Goal: Information Seeking & Learning: Check status

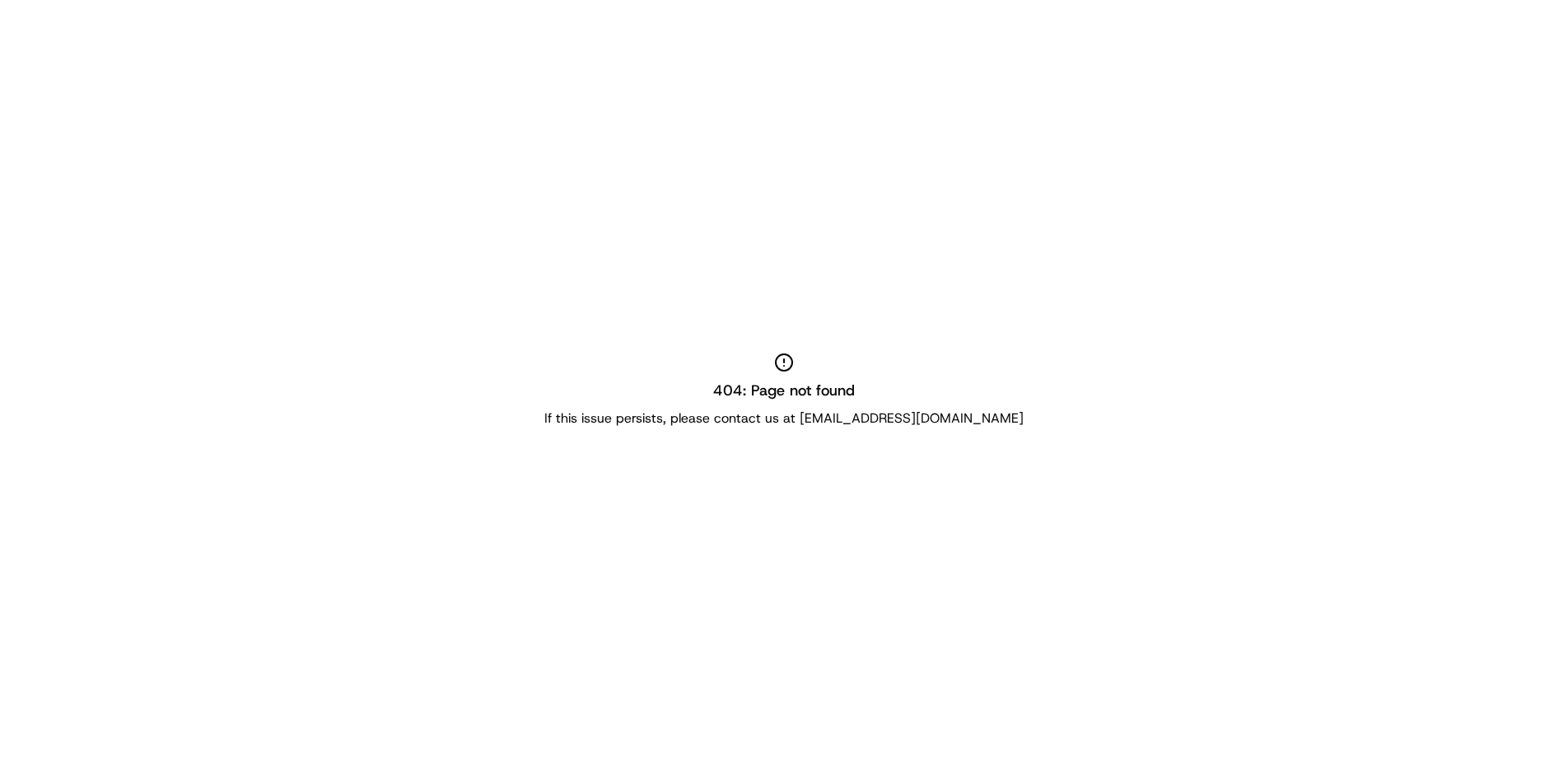
click at [732, 485] on div "404: Page not found If this issue persists, please contact us at support@usenas…" at bounding box center [784, 390] width 1568 height 781
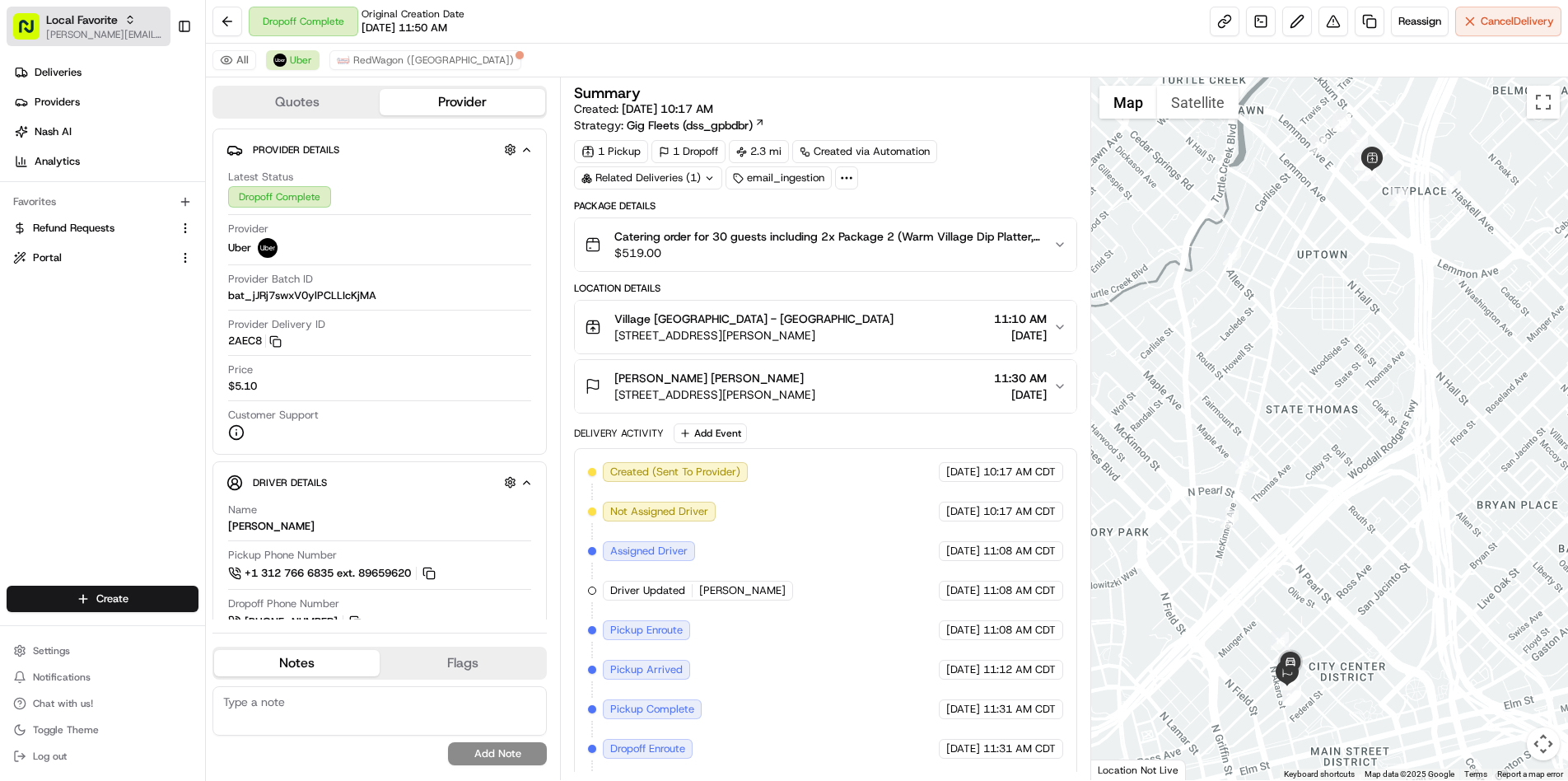
click at [132, 30] on span "[PERSON_NAME][EMAIL_ADDRESS][DOMAIN_NAME]" at bounding box center [105, 35] width 118 height 13
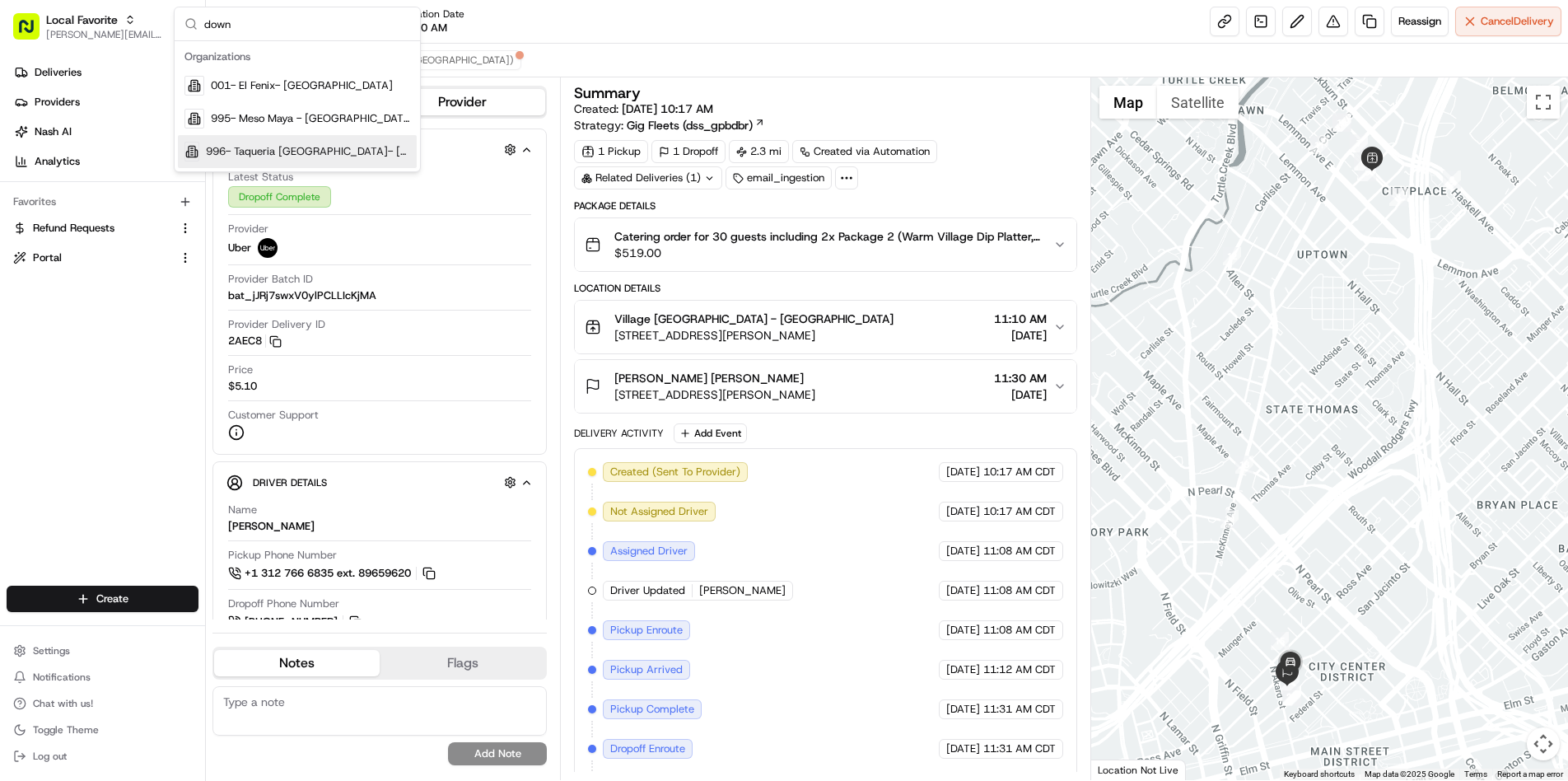
type input "down"
click at [281, 152] on span "996- Taqueria [GEOGRAPHIC_DATA]- [GEOGRAPHIC_DATA]" at bounding box center [308, 152] width 204 height 15
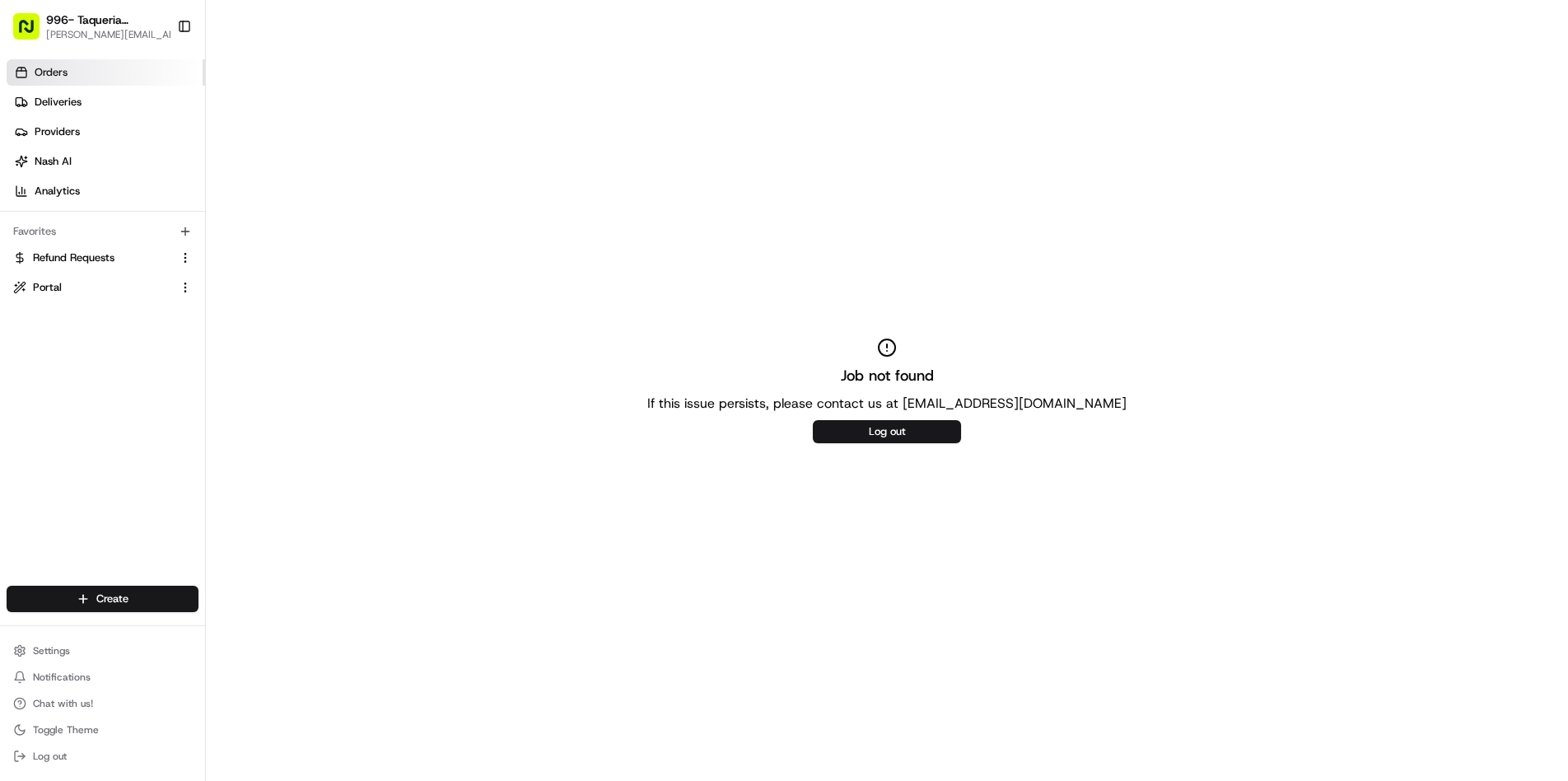
click at [60, 75] on span "Orders" at bounding box center [51, 73] width 33 height 15
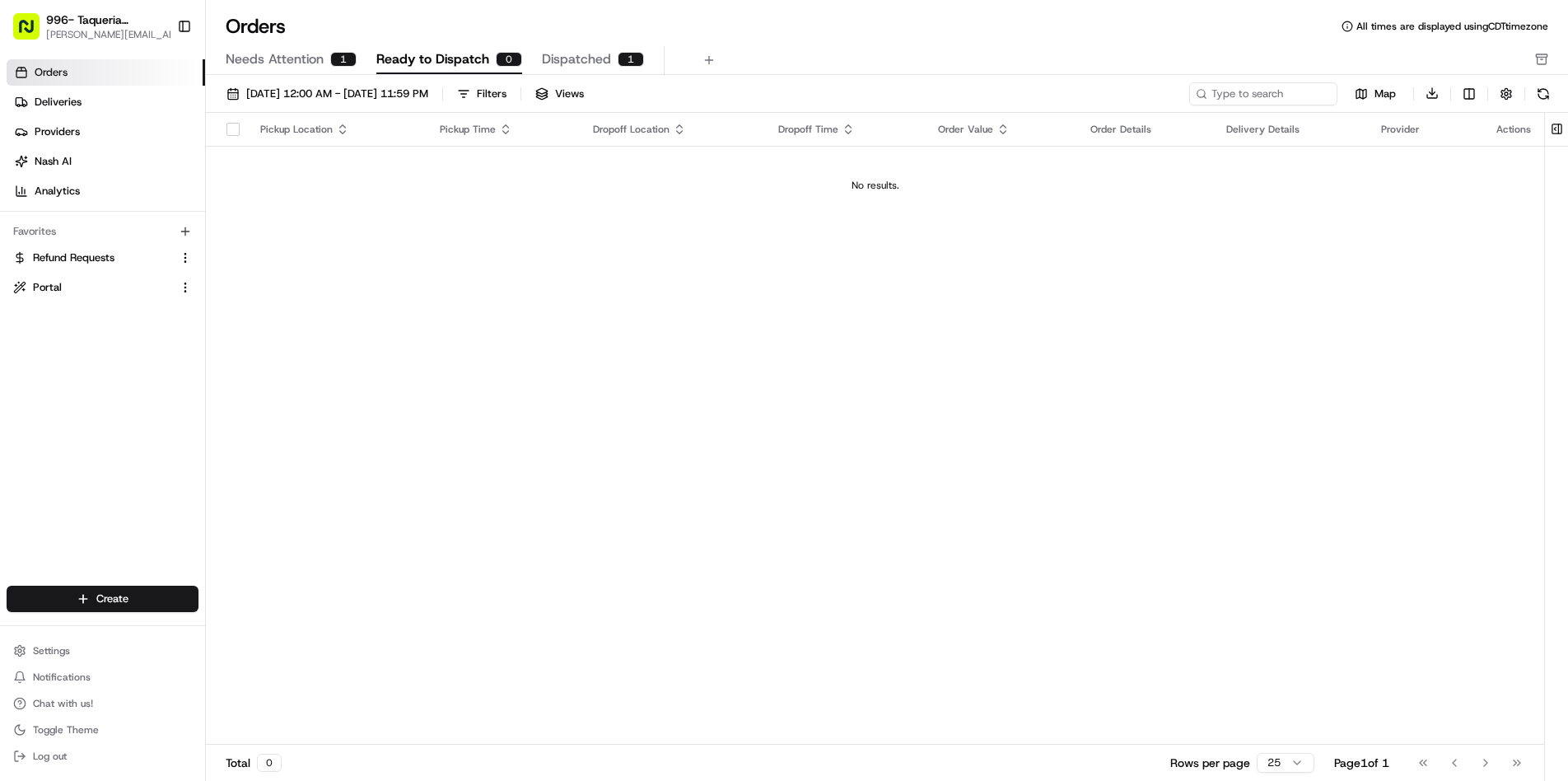
click at [290, 61] on span "Needs Attention" at bounding box center [275, 59] width 98 height 20
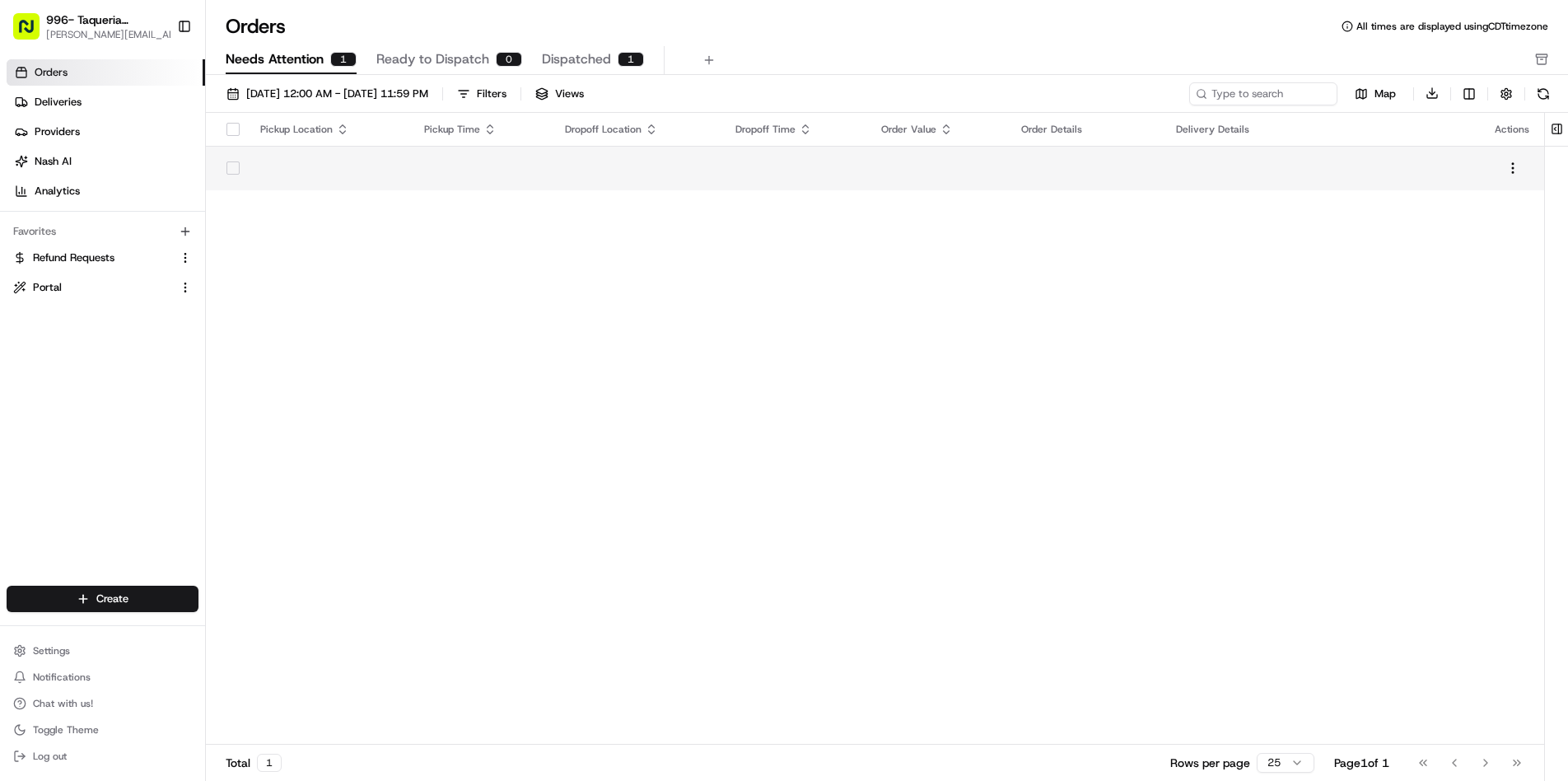
click at [772, 172] on td at bounding box center [795, 167] width 146 height 44
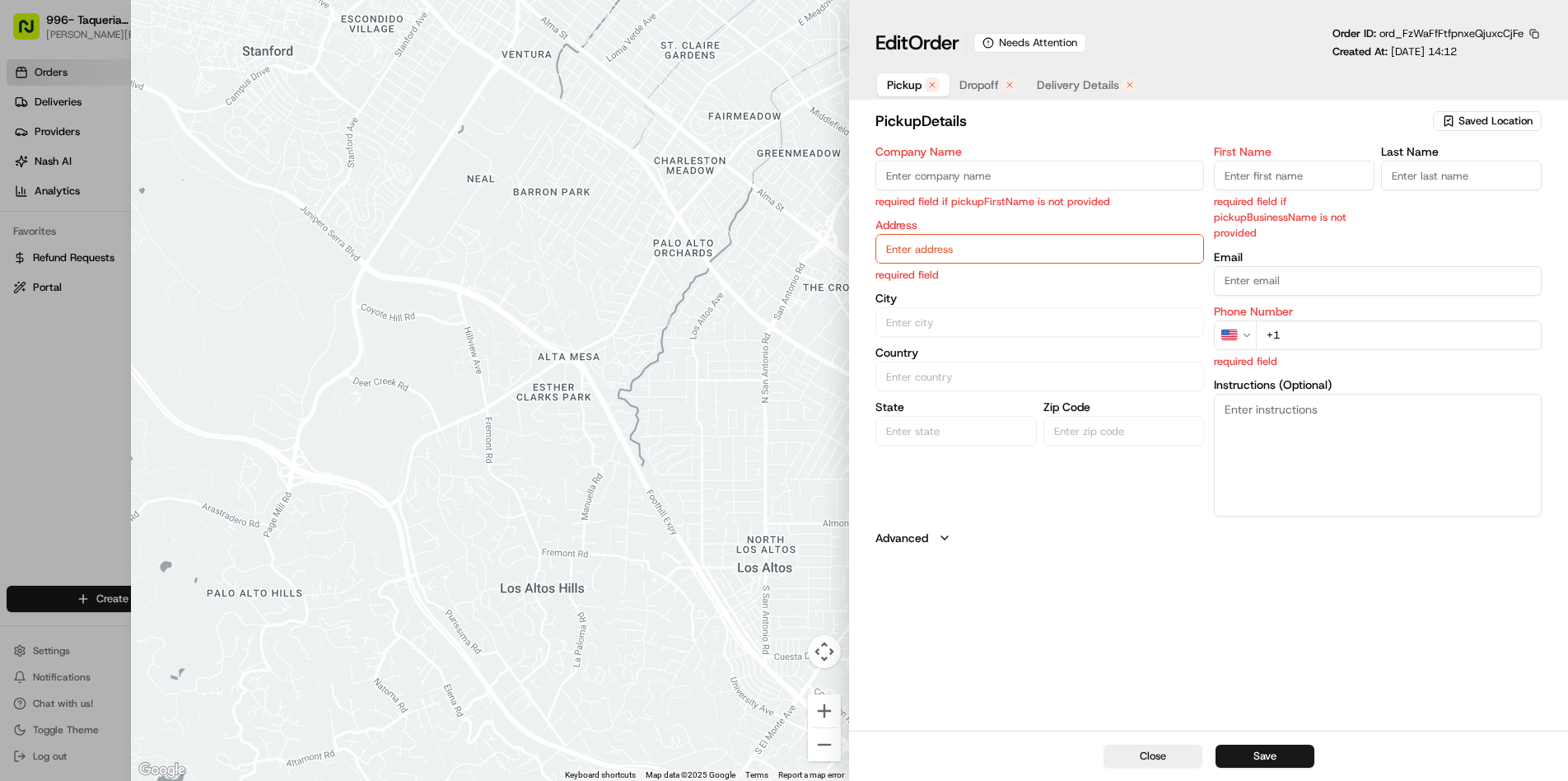
click at [1503, 120] on span "Saved Location" at bounding box center [1495, 121] width 75 height 15
click at [1430, 184] on span "Taqueria La Ventana | Downtown Dallas" at bounding box center [1459, 190] width 203 height 29
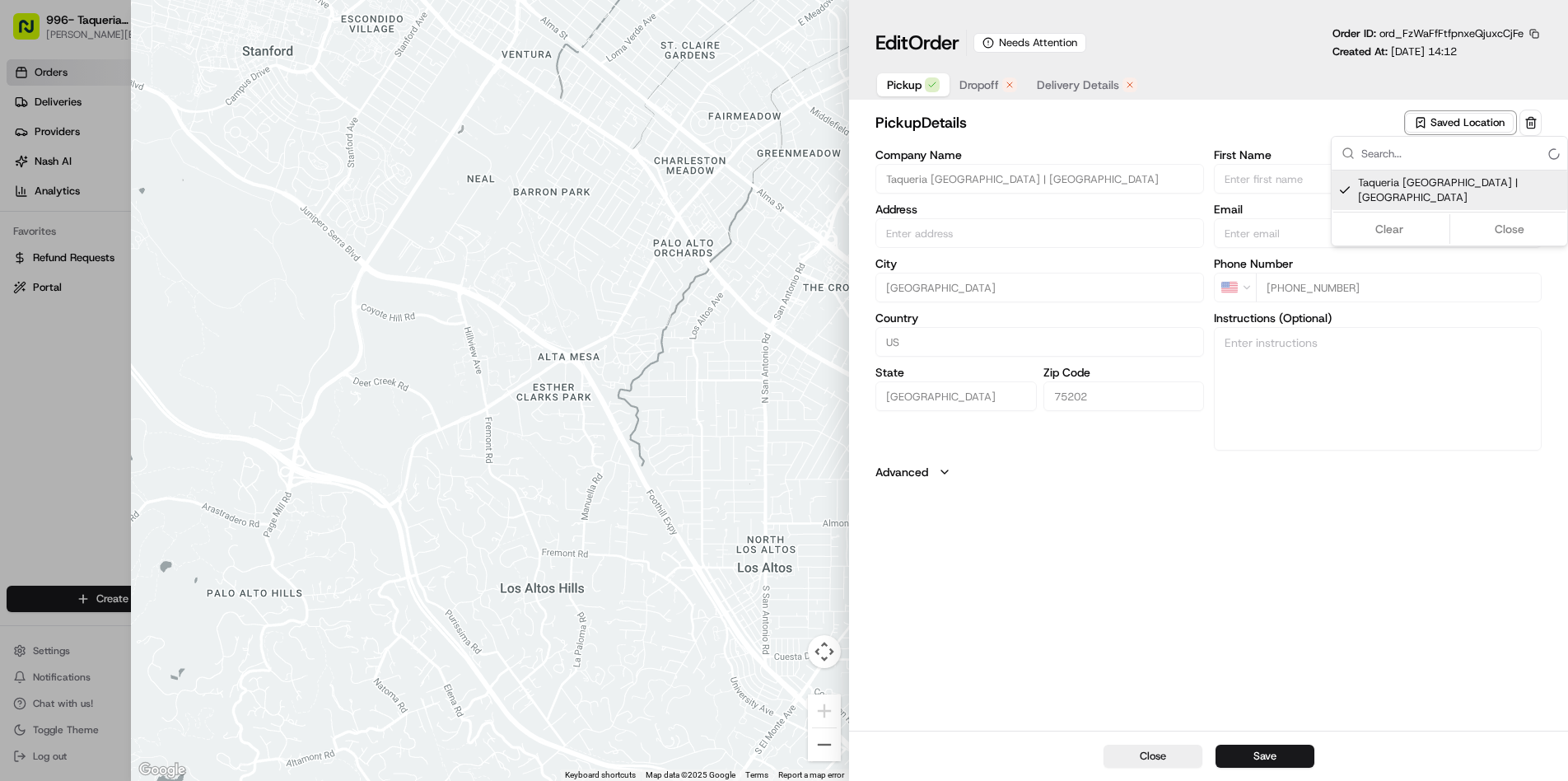
type input "Taqueria La Ventana | Downtown Dallas"
type input "Dallas"
type input "US"
type input "TX"
type input "75202"
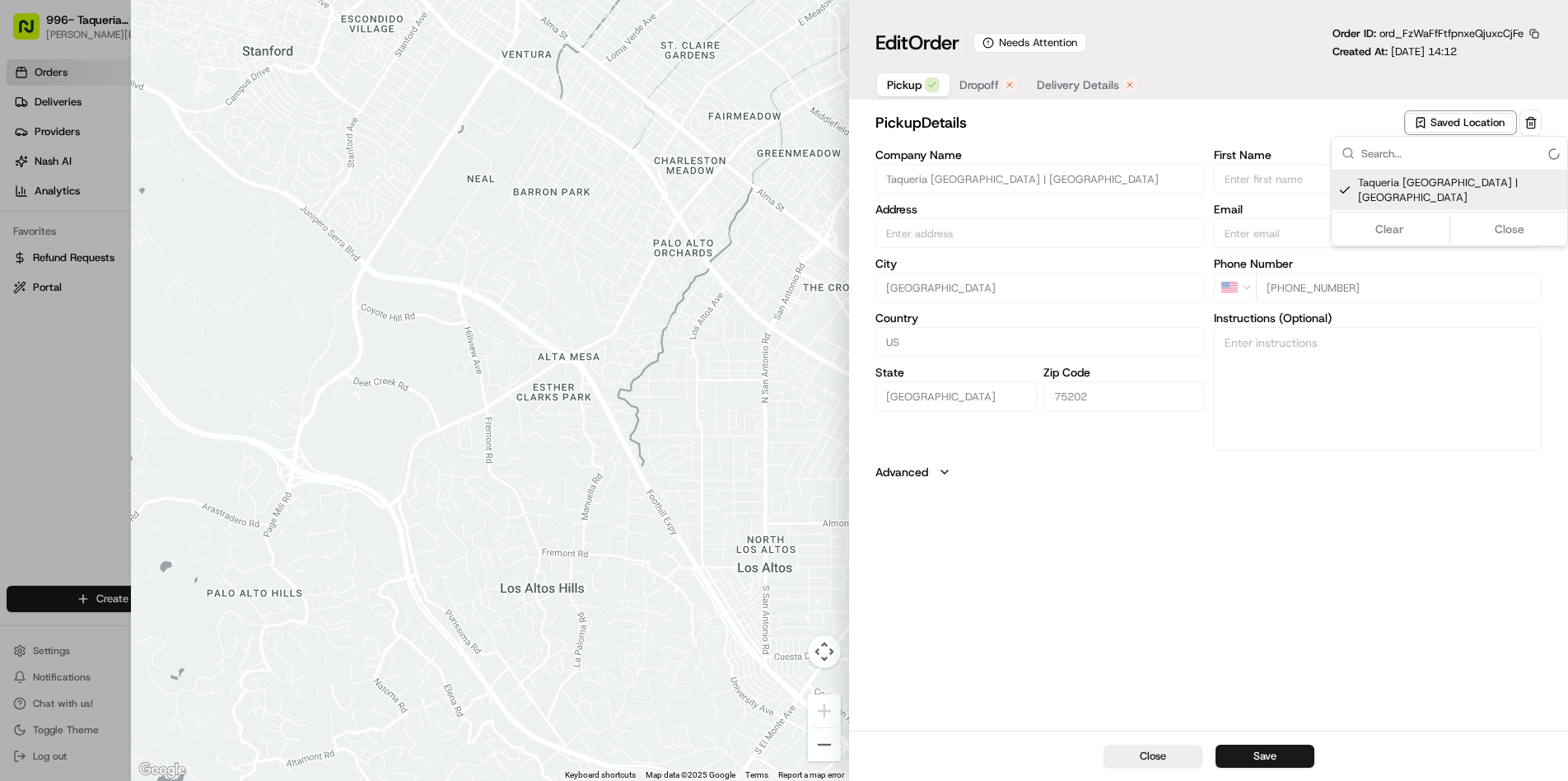
type input "+1 214 484 6803"
type input "1611 McKinney Ave, Dallas, TX 75202, USA"
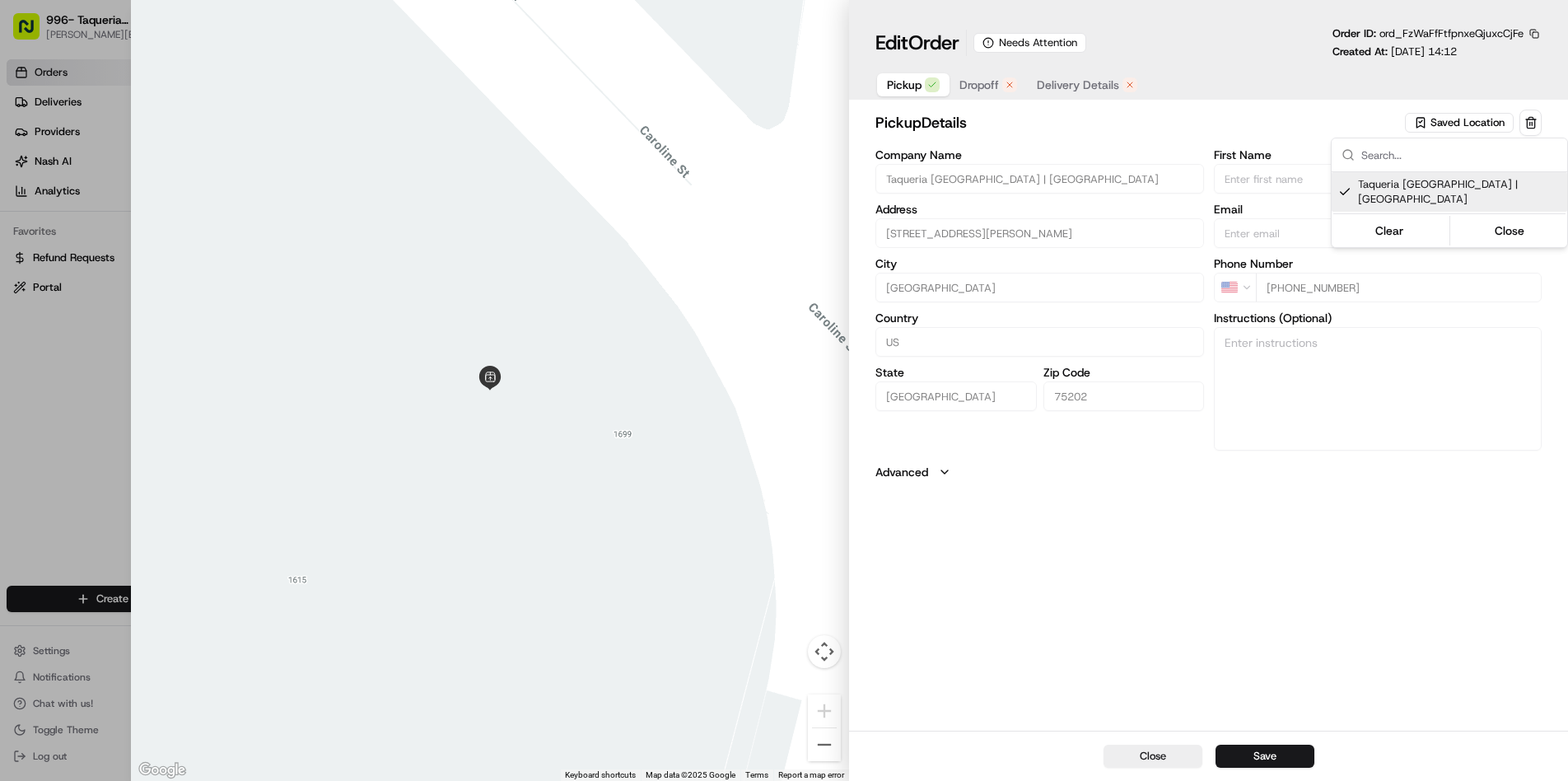
click at [1049, 481] on div at bounding box center [784, 390] width 1568 height 781
click at [987, 81] on span "Dropoff" at bounding box center [980, 84] width 40 height 16
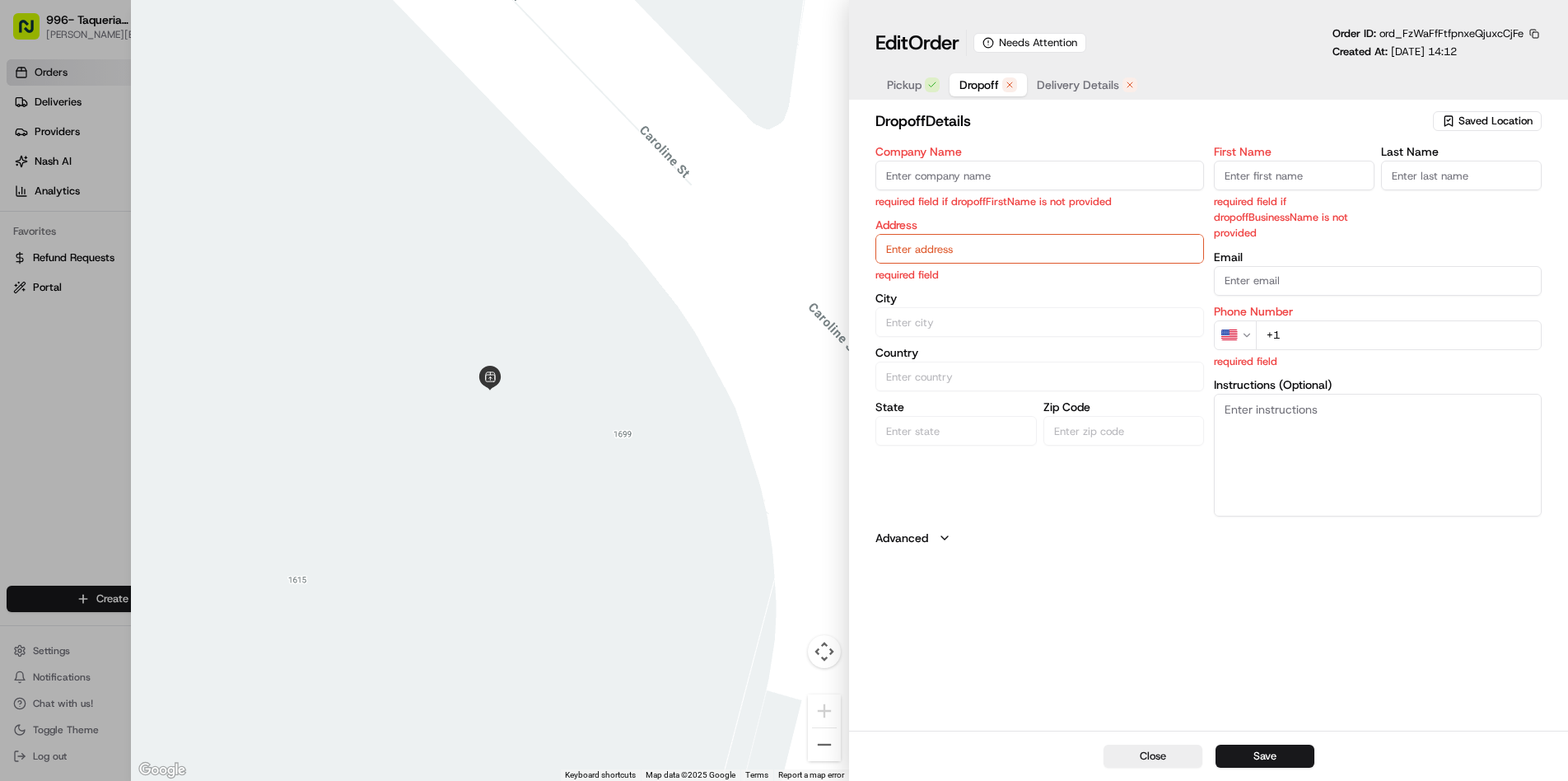
click at [1071, 178] on input "Company Name" at bounding box center [1039, 175] width 328 height 29
click at [981, 176] on input "Company Name" at bounding box center [1039, 175] width 328 height 29
type input "Children's Advocacy Center Dallas"
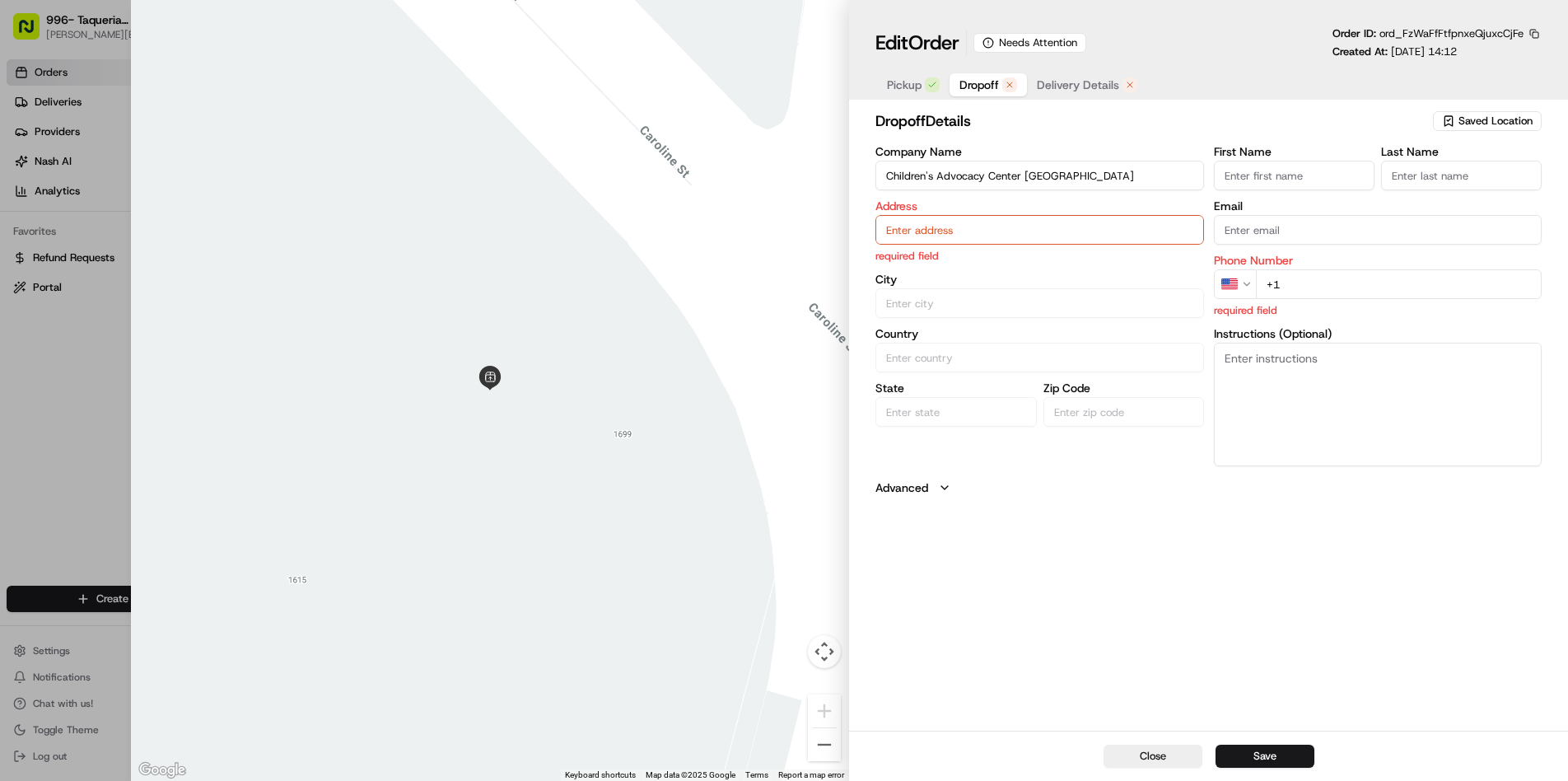
click at [956, 229] on input "text" at bounding box center [1039, 229] width 328 height 29
type input "S"
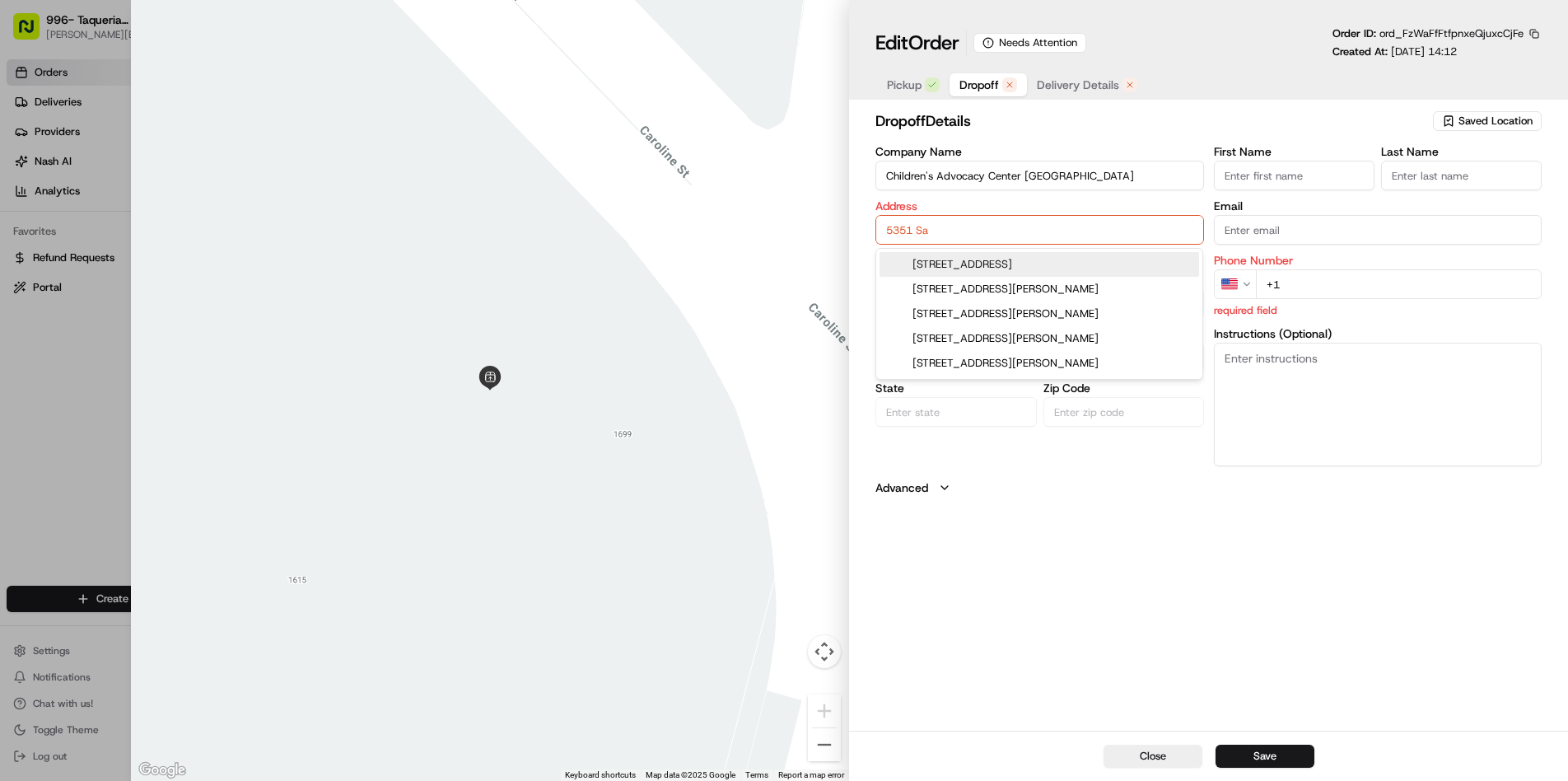
click at [1000, 263] on div "5351 Samuell Boulevard, Dallas, TX" at bounding box center [1039, 264] width 320 height 25
type input "5351 Samuell Blvd, Dallas, TX 75228, USA"
type input "Dallas"
type input "United States"
type input "TX"
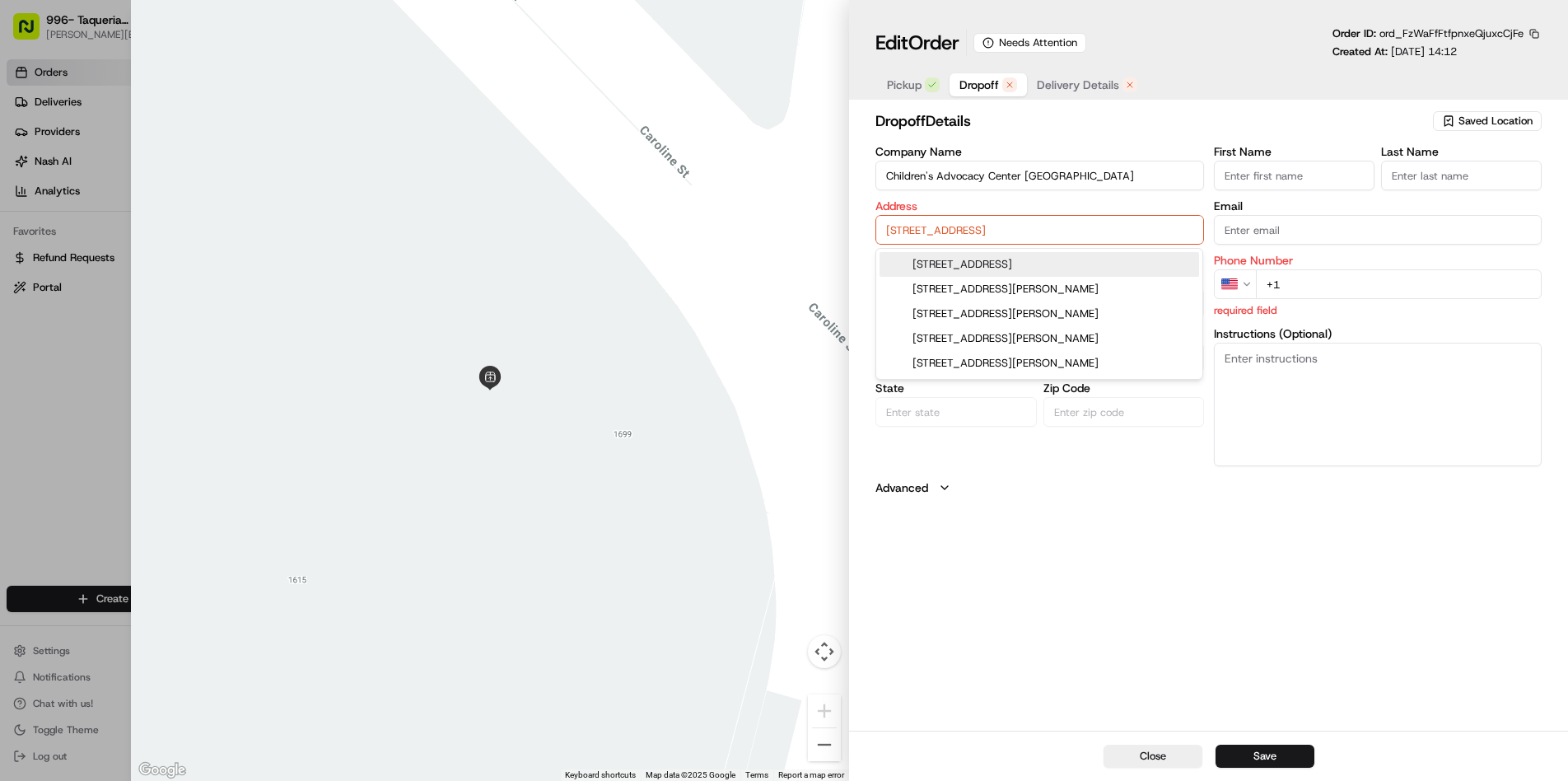
type input "75228"
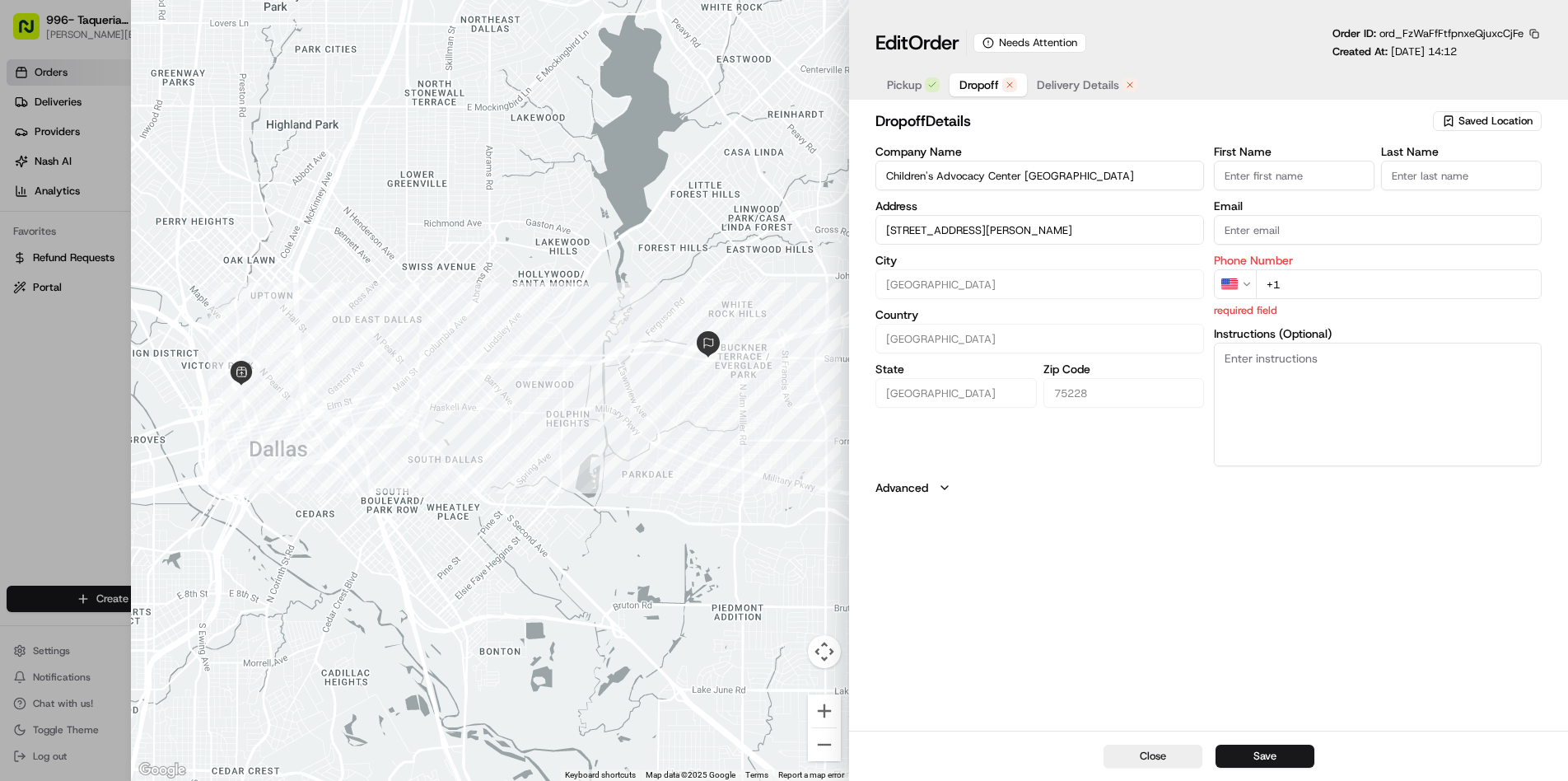
click at [1340, 286] on input "+1" at bounding box center [1399, 283] width 286 height 29
click at [1294, 175] on input "First Name" at bounding box center [1294, 175] width 160 height 29
type input "Selma"
type input "Delgado"
click at [1280, 231] on input "Email" at bounding box center [1377, 229] width 328 height 29
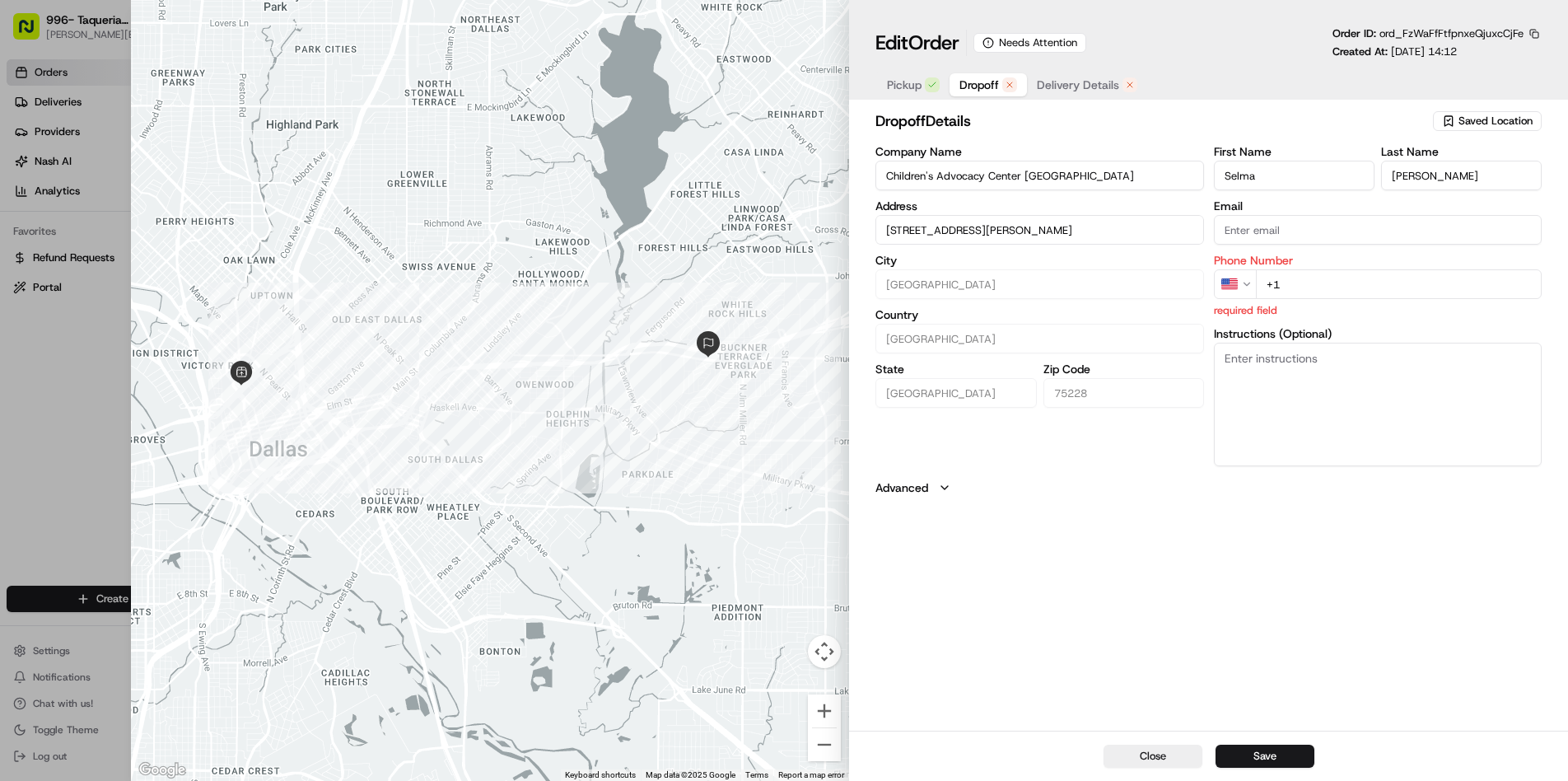
click at [1186, 547] on div "dropoff Details Saved Location Company Name Children's Advocacy Center Dallas A…" at bounding box center [1209, 418] width 719 height 624
click at [1315, 288] on input "+1" at bounding box center [1399, 283] width 286 height 29
type input "+1 214 818 2655"
click at [1373, 382] on textarea "Instructions (Optional)" at bounding box center [1377, 404] width 328 height 124
type textarea "leave with receptionist if Selma is not available"
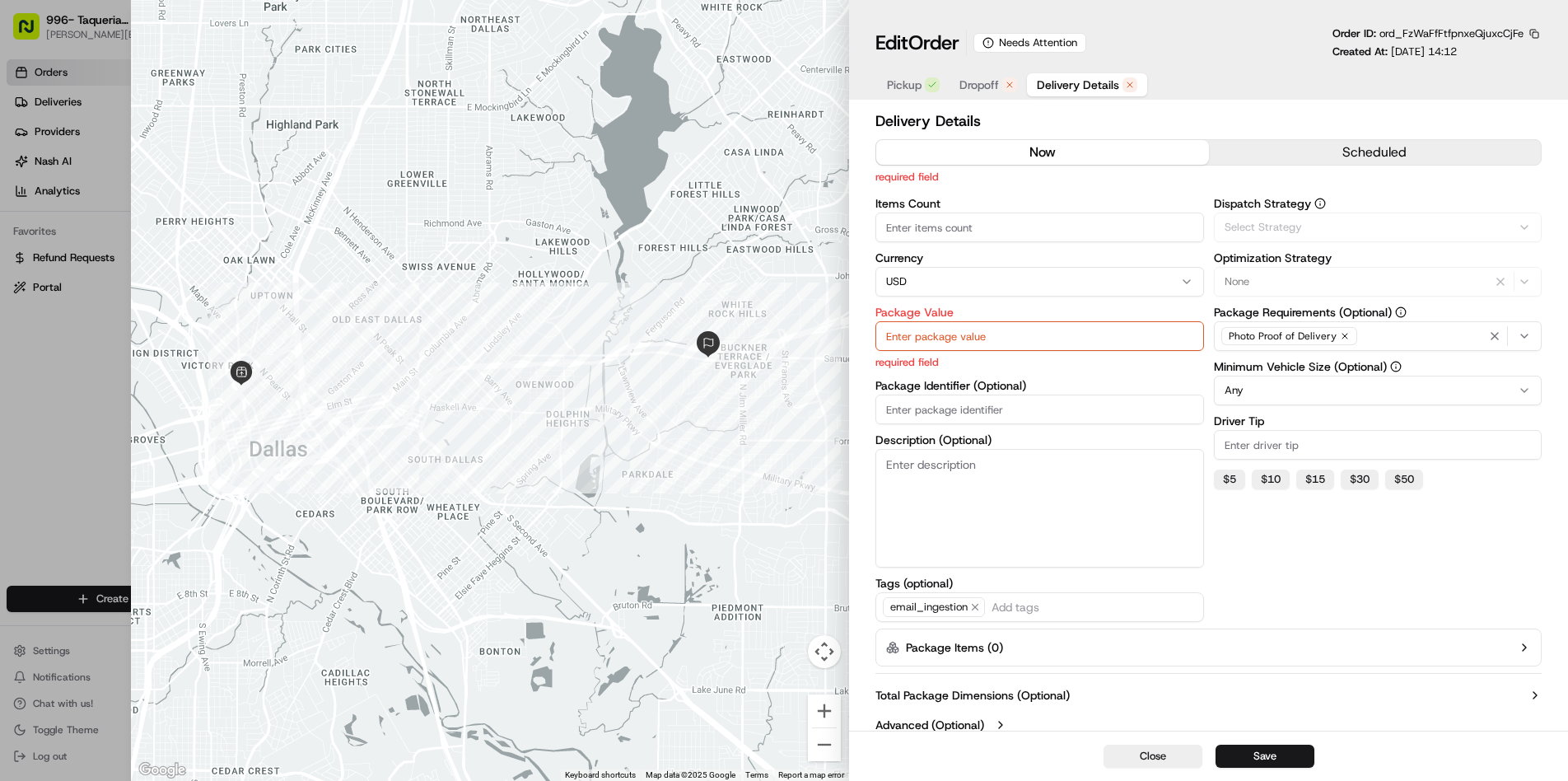
click at [1071, 88] on span "Delivery Details" at bounding box center [1078, 84] width 82 height 16
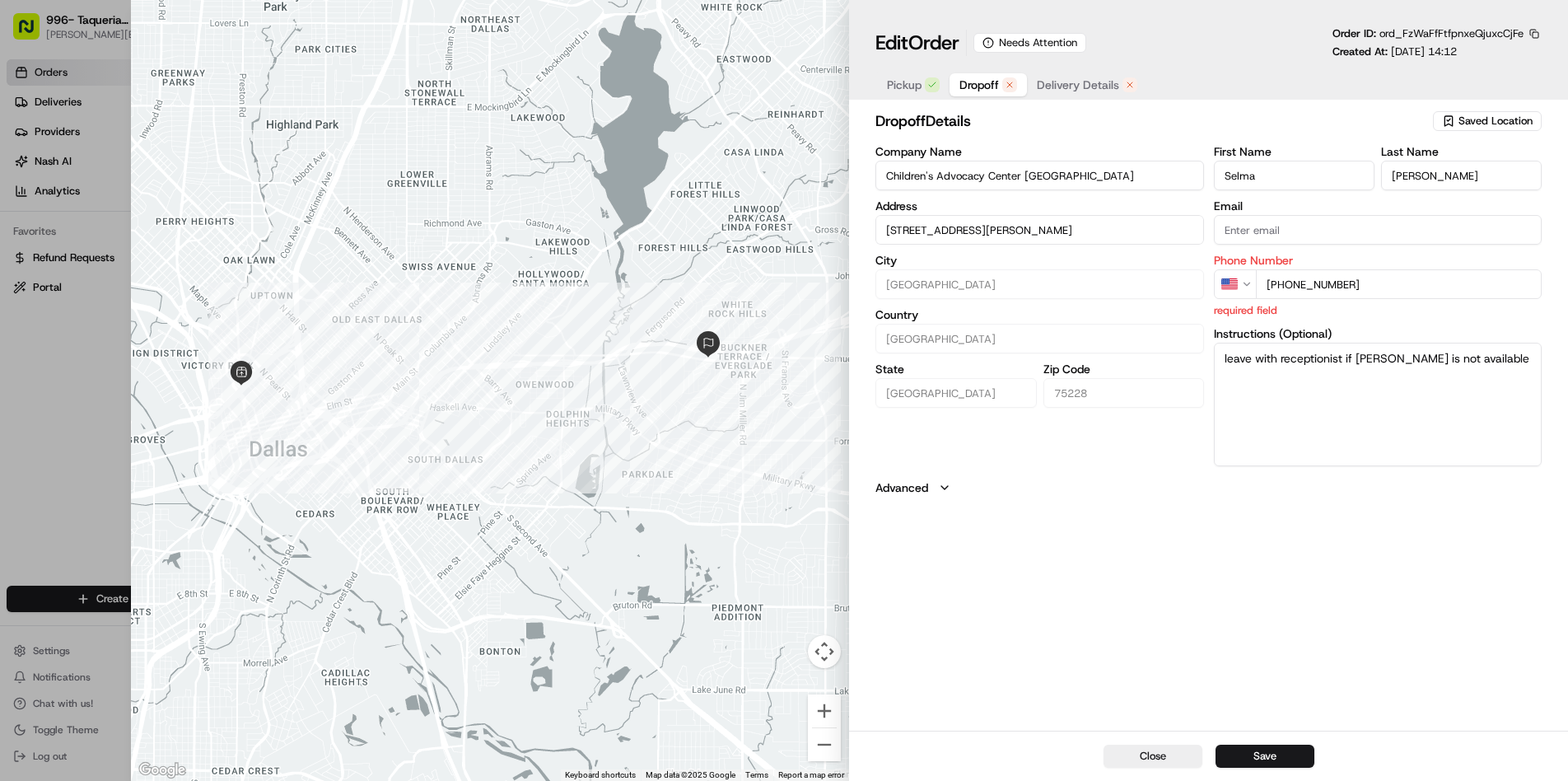
click at [982, 86] on span "Dropoff" at bounding box center [980, 84] width 40 height 16
click at [1258, 759] on button "Save" at bounding box center [1265, 756] width 99 height 23
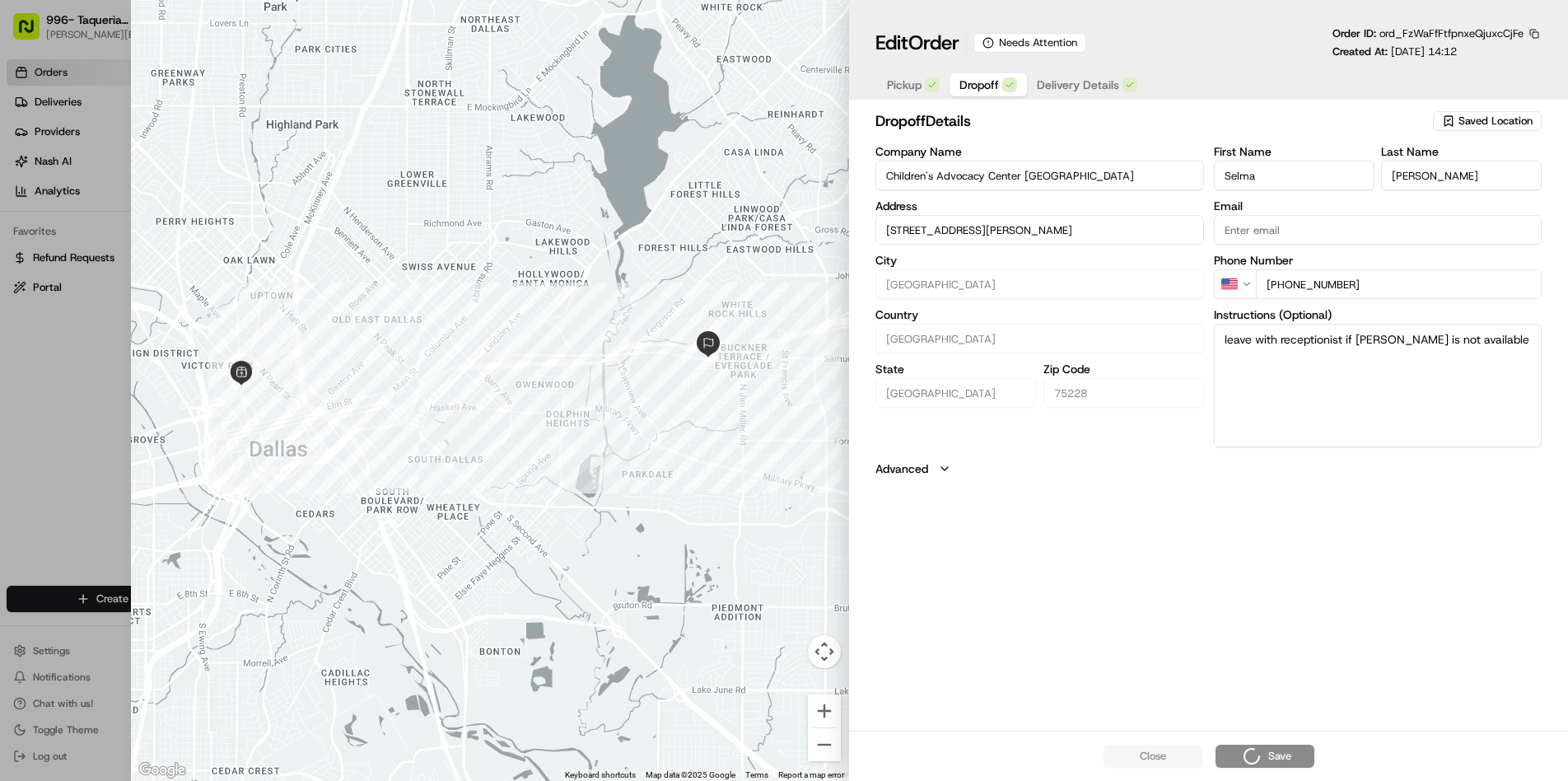
type input "+1"
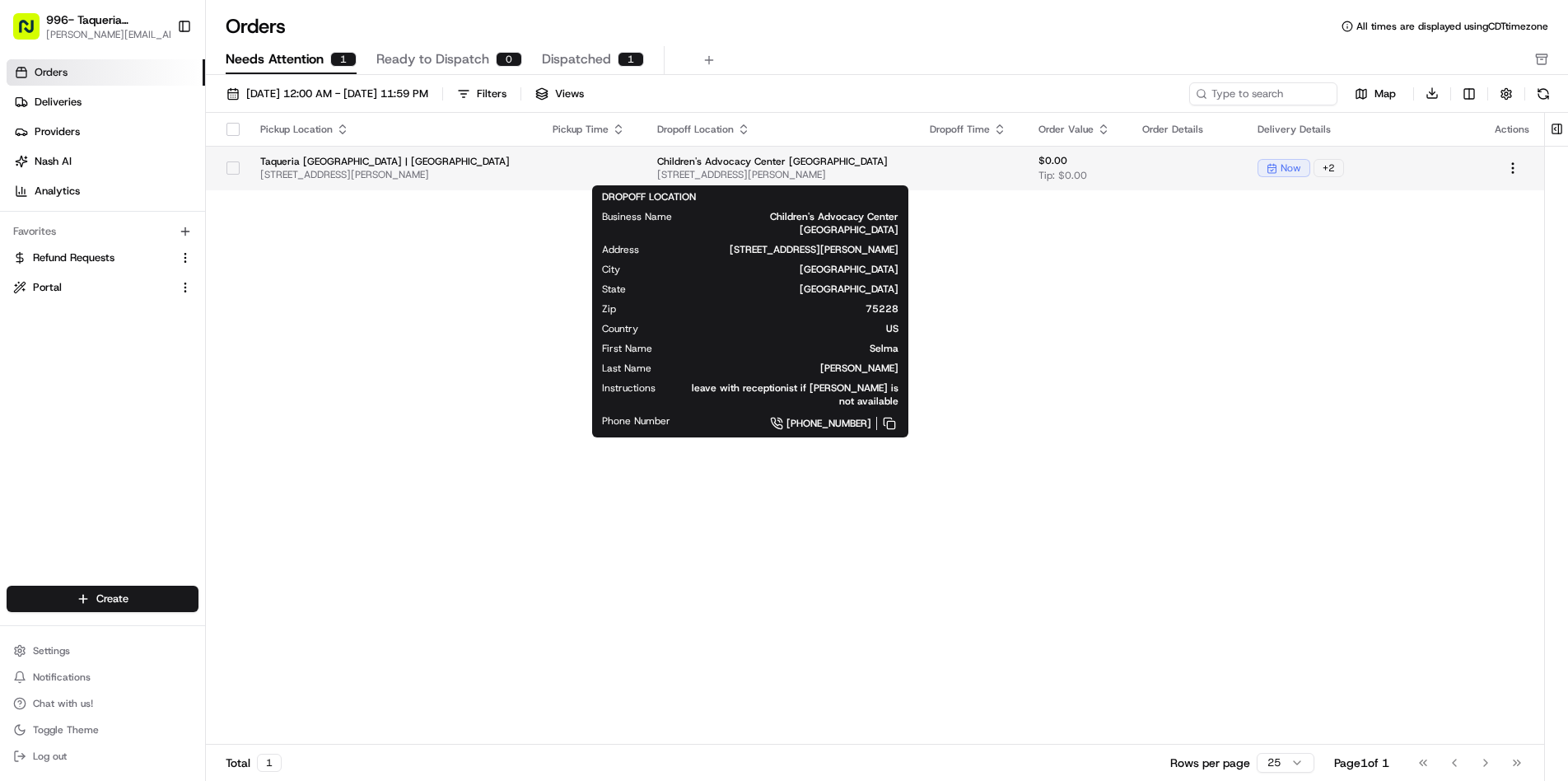
click at [830, 171] on span "5351 Samuell Blvd, Dallas, TX 75228, USA" at bounding box center [780, 175] width 246 height 13
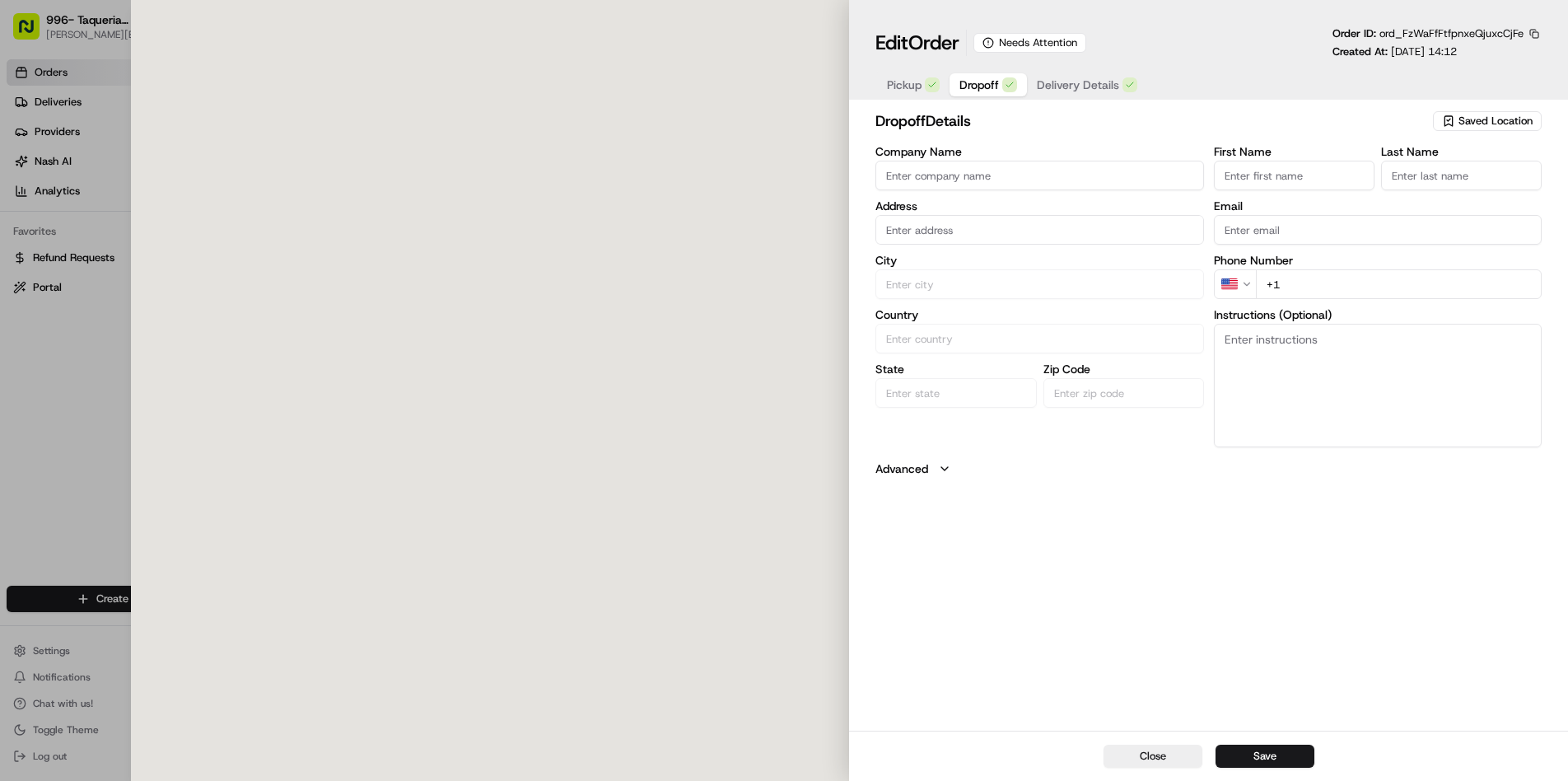
type input "Children's Advocacy Center Dallas"
type input "Dallas"
type input "US"
type input "TX"
type input "75228"
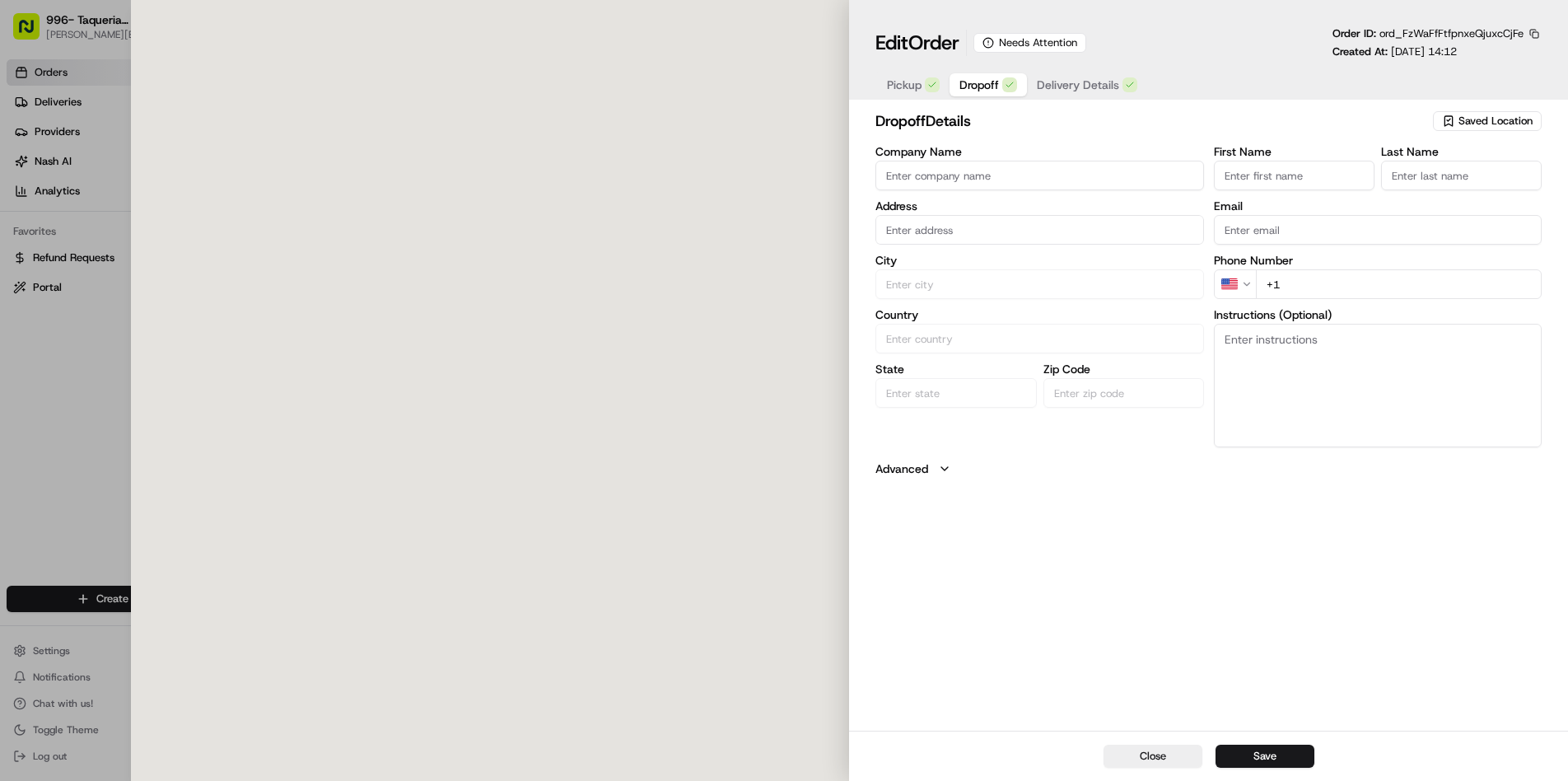
type input "Selma"
type input "Delgado"
type input "+1 214 818 2655"
type textarea "leave with receptionist if Selma is not available"
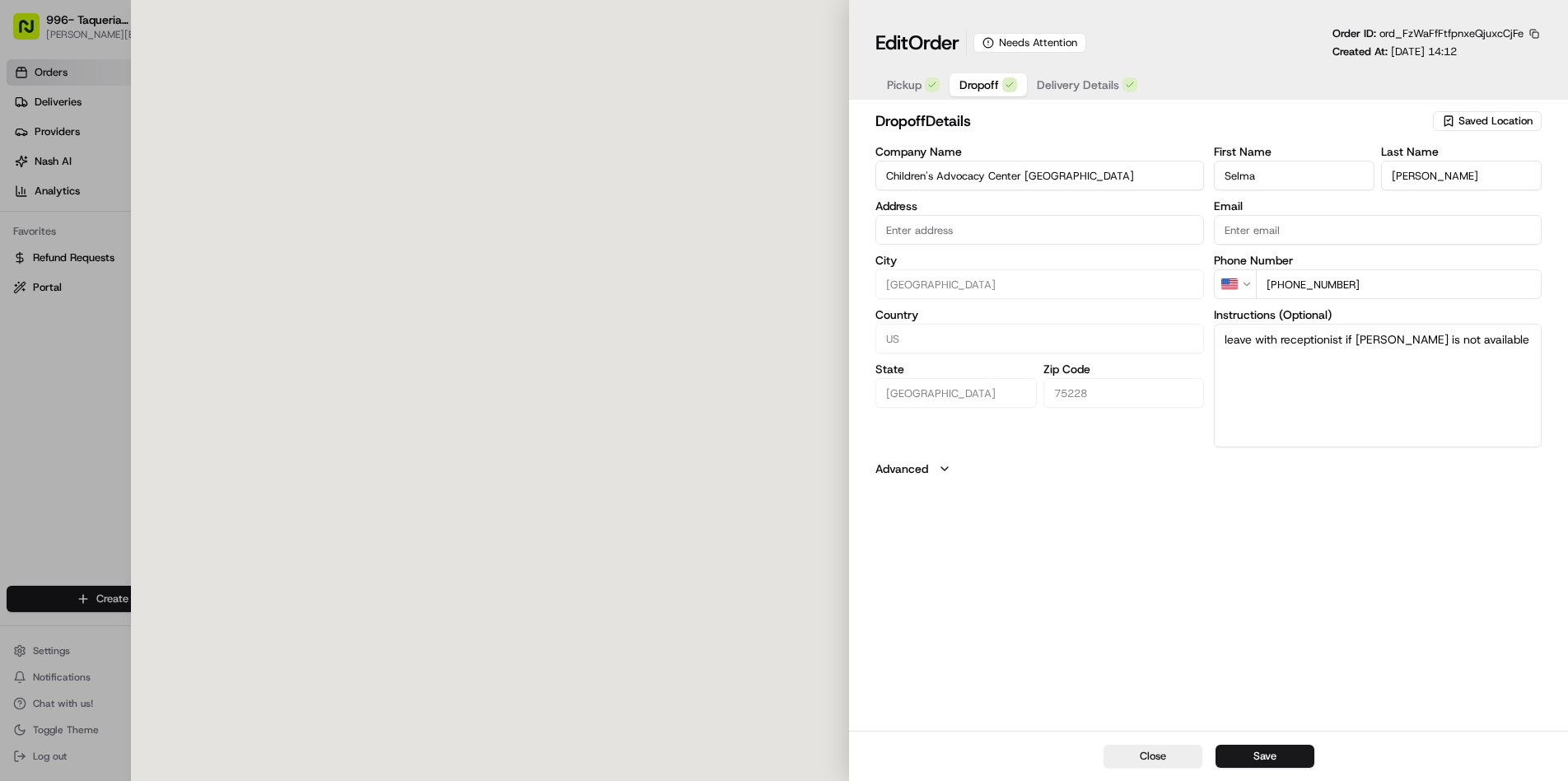
type input "5351 Samuell Blvd, Dallas, TX 75228, USA"
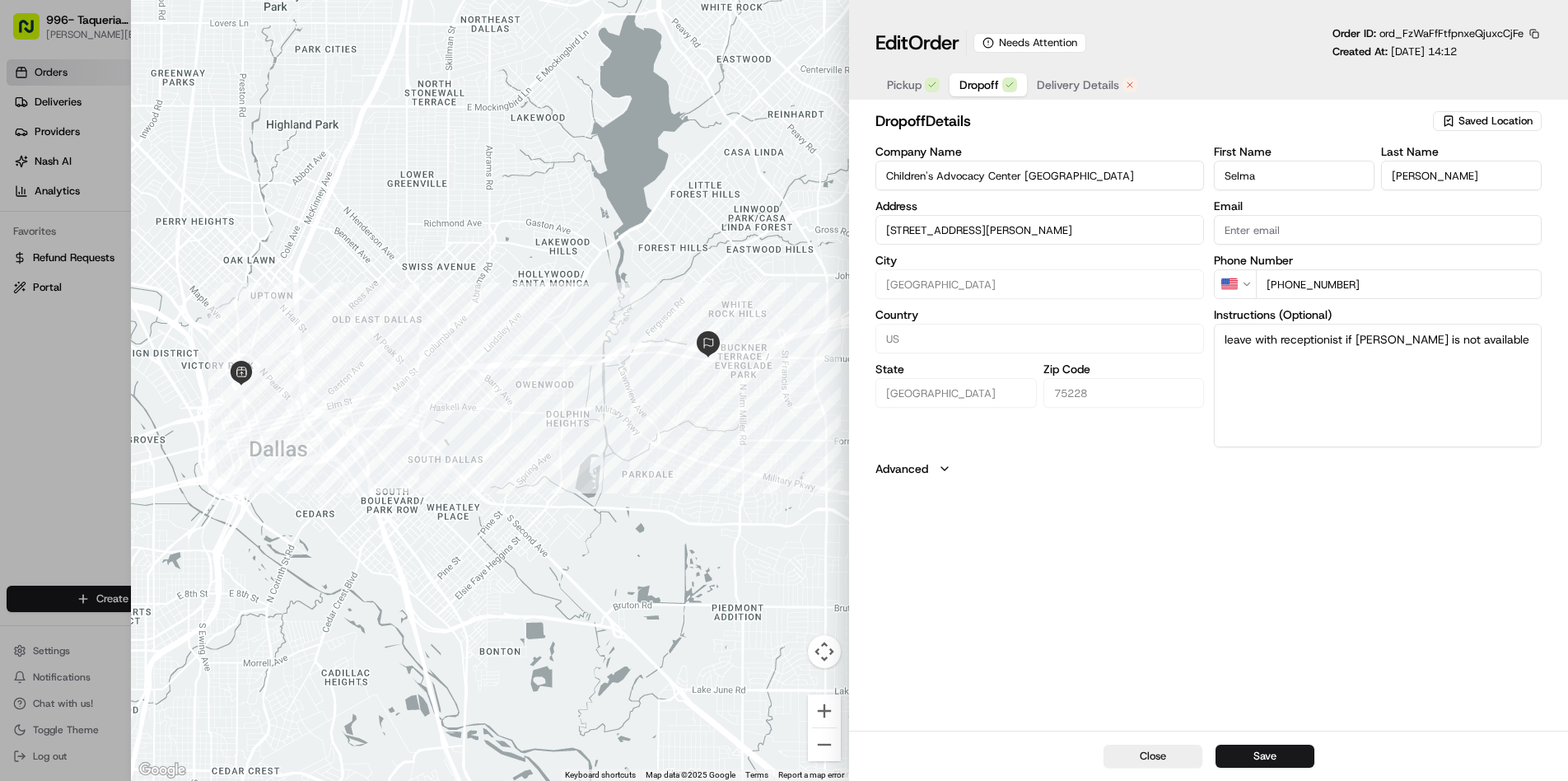
click at [1093, 81] on span "Delivery Details" at bounding box center [1078, 84] width 82 height 16
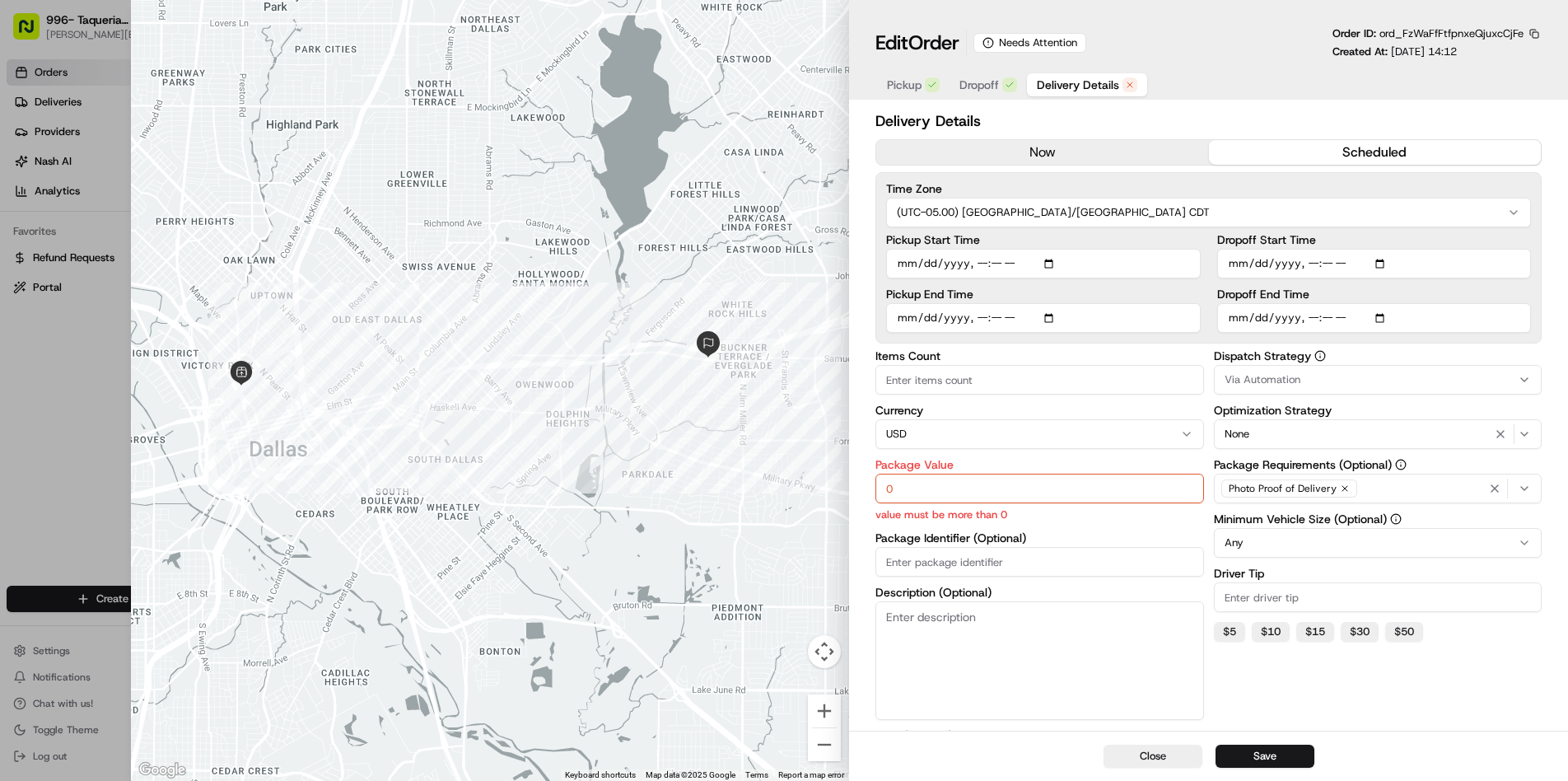
click at [1337, 157] on button "scheduled" at bounding box center [1375, 152] width 332 height 25
click at [1160, 764] on button "Close" at bounding box center [1153, 756] width 99 height 23
type input "1"
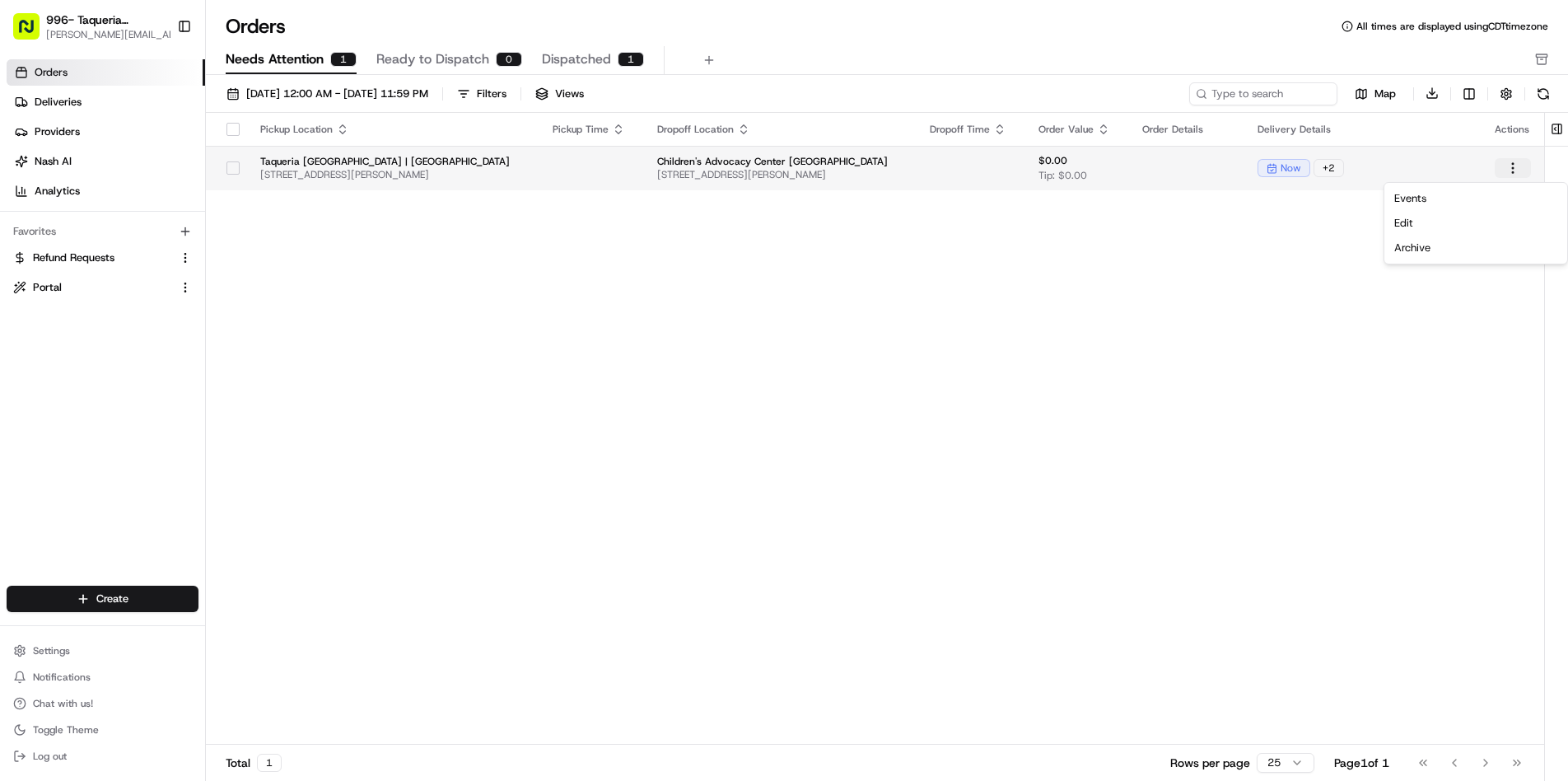
click at [1510, 171] on html "996- Taqueria La Ventana- Downtown Dallas rachel@localfavorite.com Toggle Sideb…" at bounding box center [784, 390] width 1568 height 781
click at [1427, 225] on div "Edit" at bounding box center [1475, 223] width 177 height 25
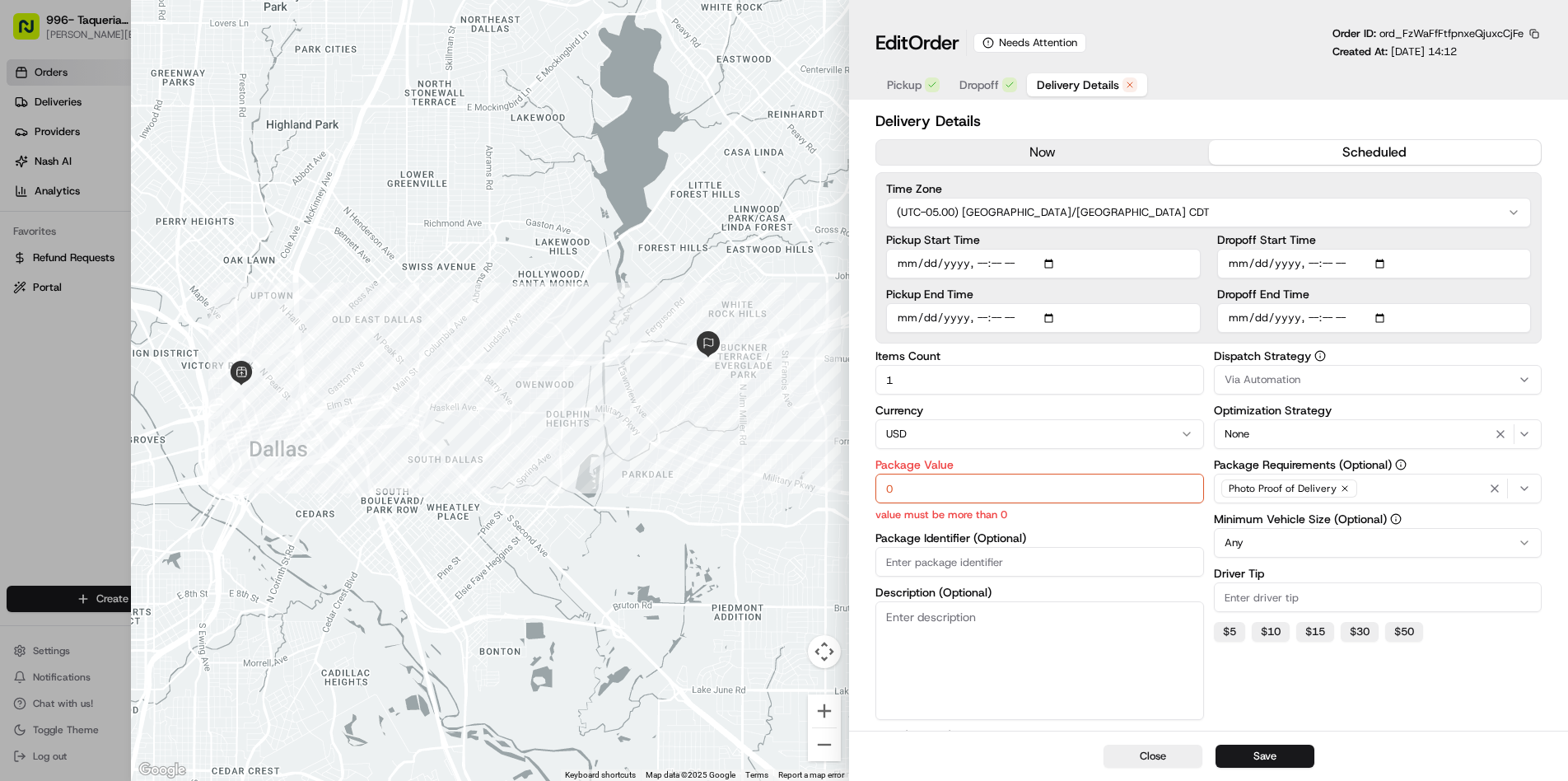
click at [1290, 162] on button "scheduled" at bounding box center [1375, 152] width 332 height 25
click at [1258, 318] on input "Dropoff End Time" at bounding box center [1374, 317] width 313 height 29
click at [1314, 318] on input "Dropoff End Time" at bounding box center [1374, 317] width 313 height 29
click at [1330, 317] on input "Dropoff End Time" at bounding box center [1374, 317] width 313 height 29
type input "2025-08-20T11:00"
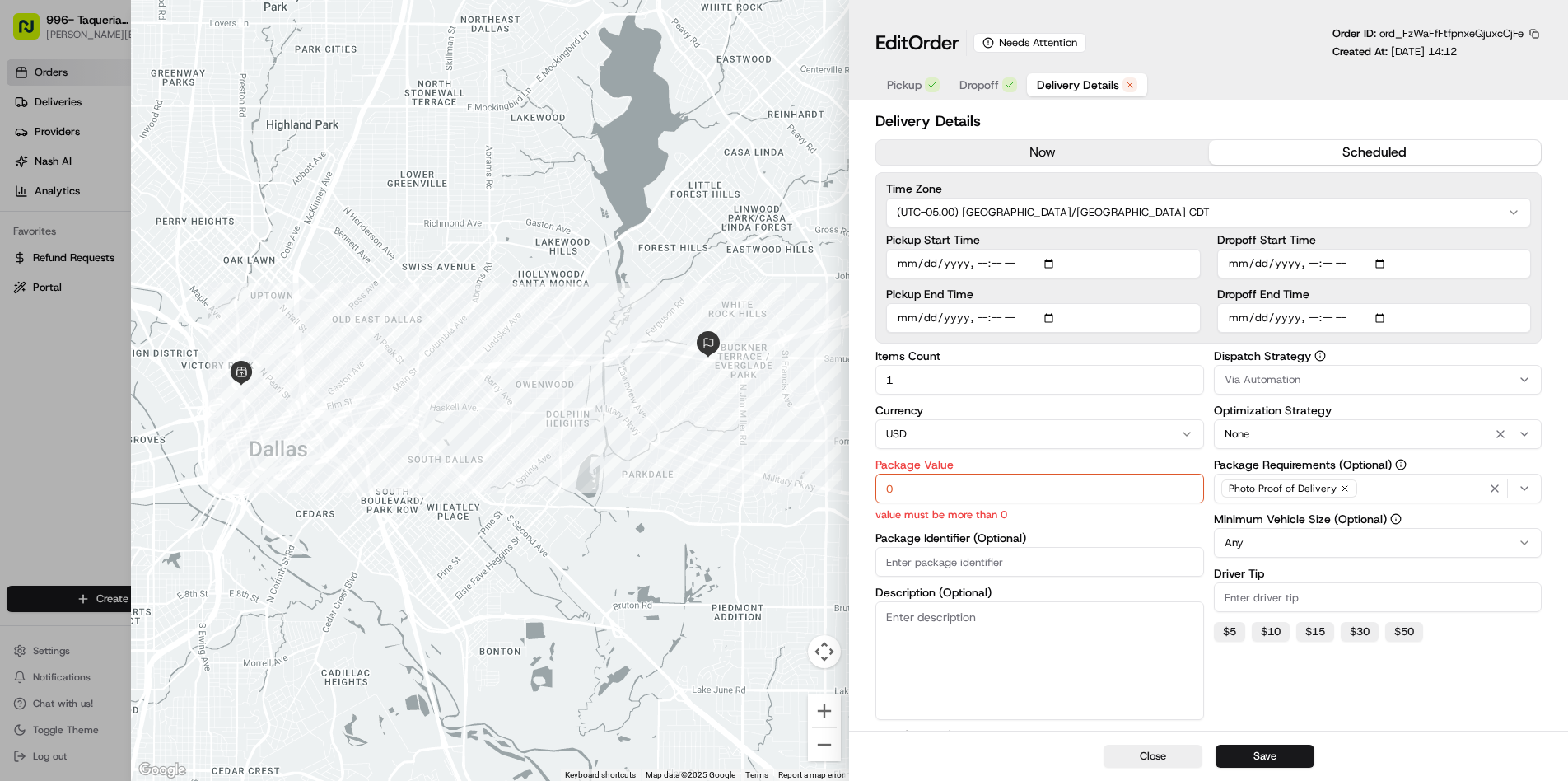
click at [1071, 496] on input "0" at bounding box center [1039, 488] width 328 height 29
type input "236.92"
click at [1330, 598] on input "Driver Tip" at bounding box center [1377, 597] width 328 height 29
click at [1328, 598] on input "Driver Tip" at bounding box center [1377, 597] width 328 height 29
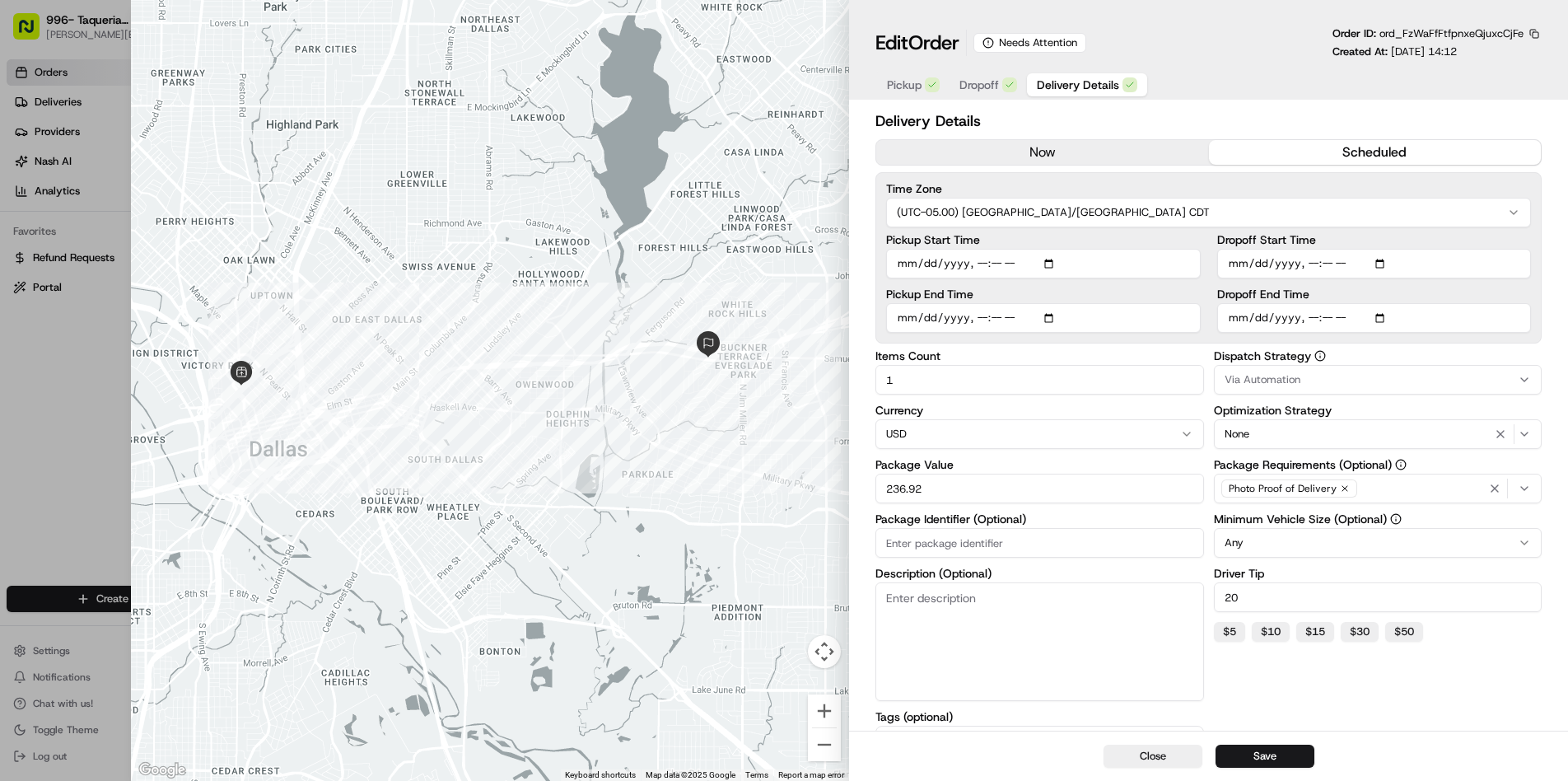
type input "20"
click at [1355, 546] on button "Any" at bounding box center [1377, 542] width 328 height 29
click at [1266, 760] on button "Save" at bounding box center [1265, 756] width 99 height 23
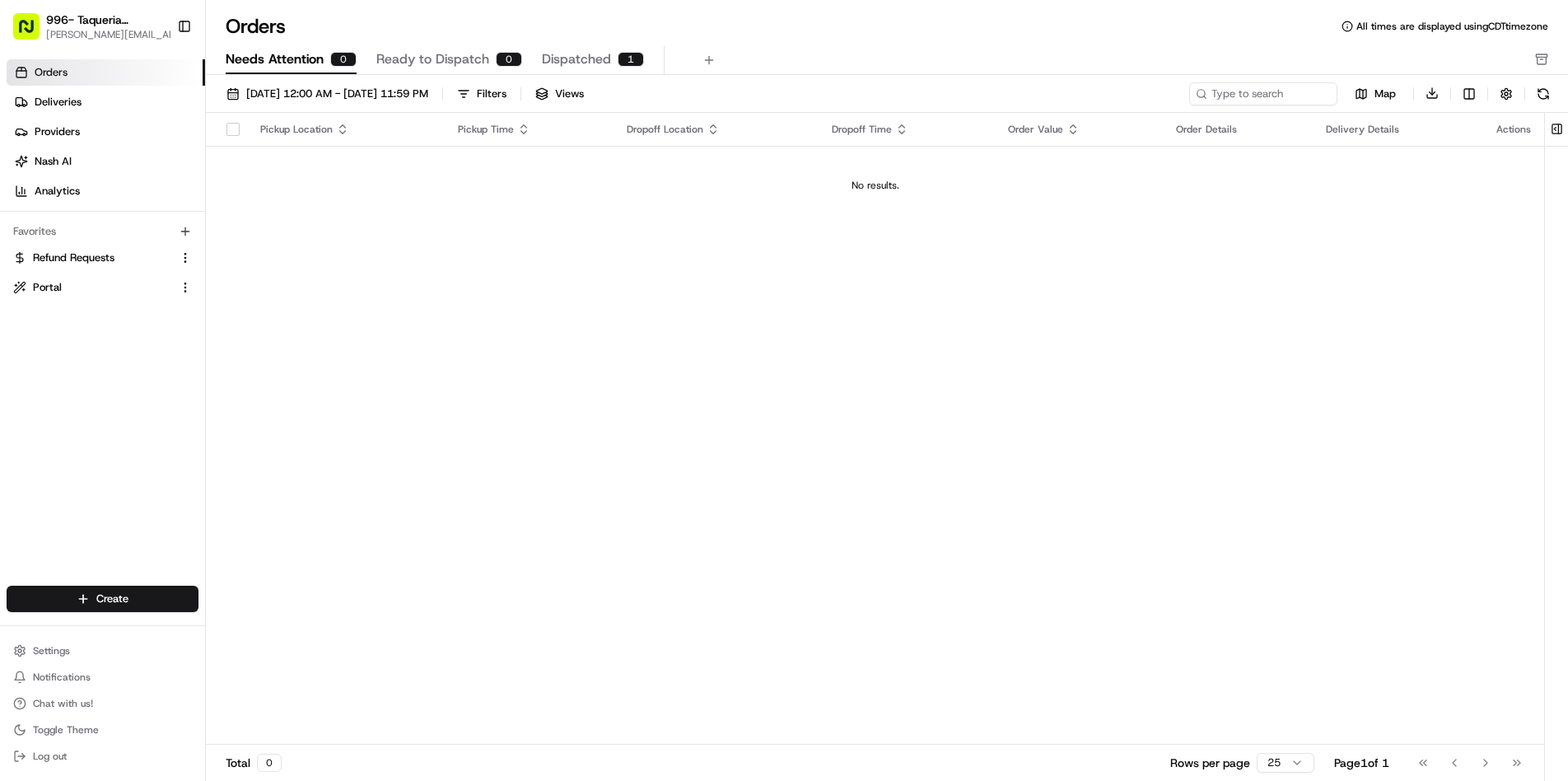
click at [579, 59] on span "Dispatched" at bounding box center [576, 59] width 69 height 20
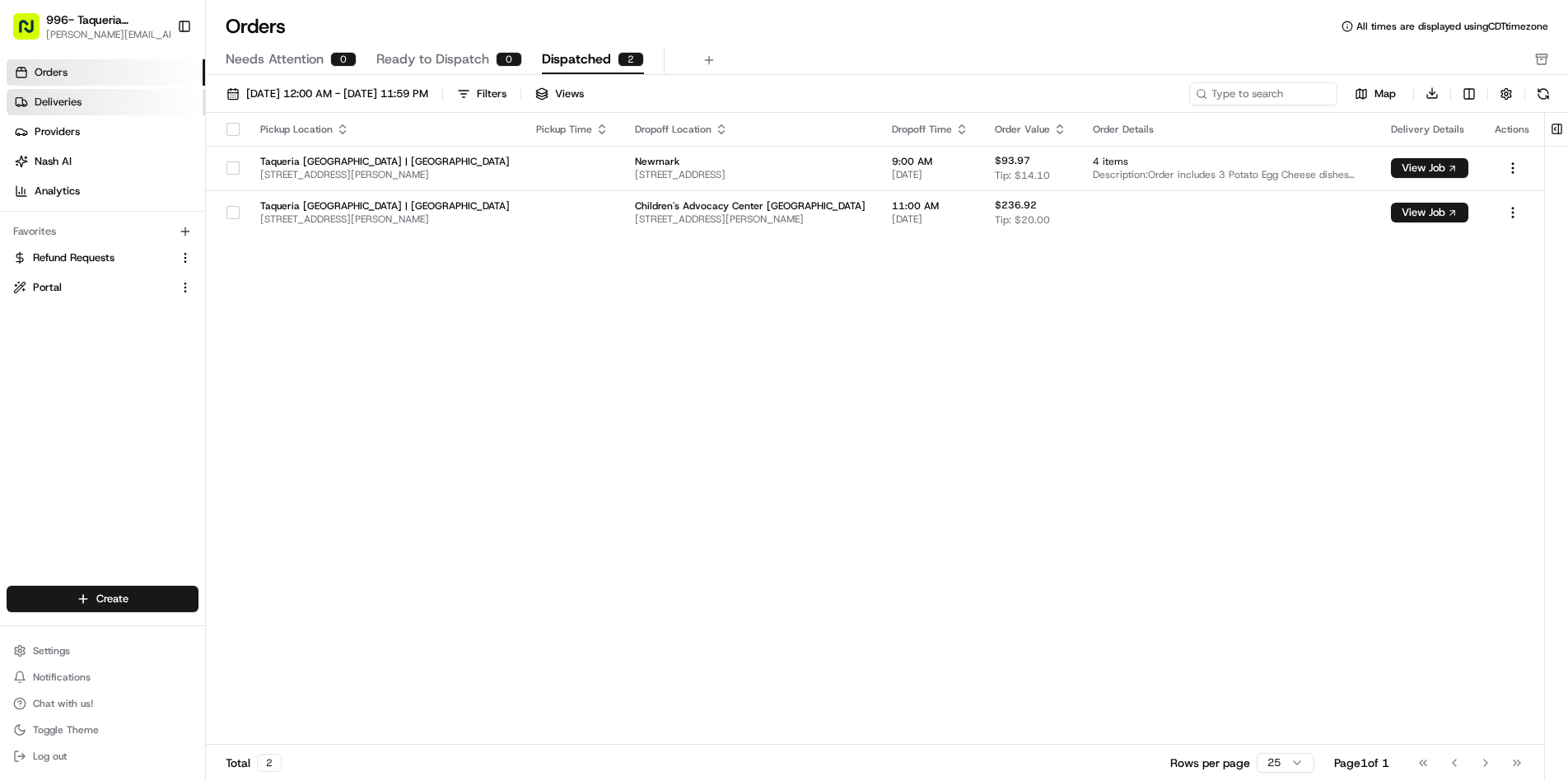
click at [109, 106] on link "Deliveries" at bounding box center [106, 102] width 198 height 26
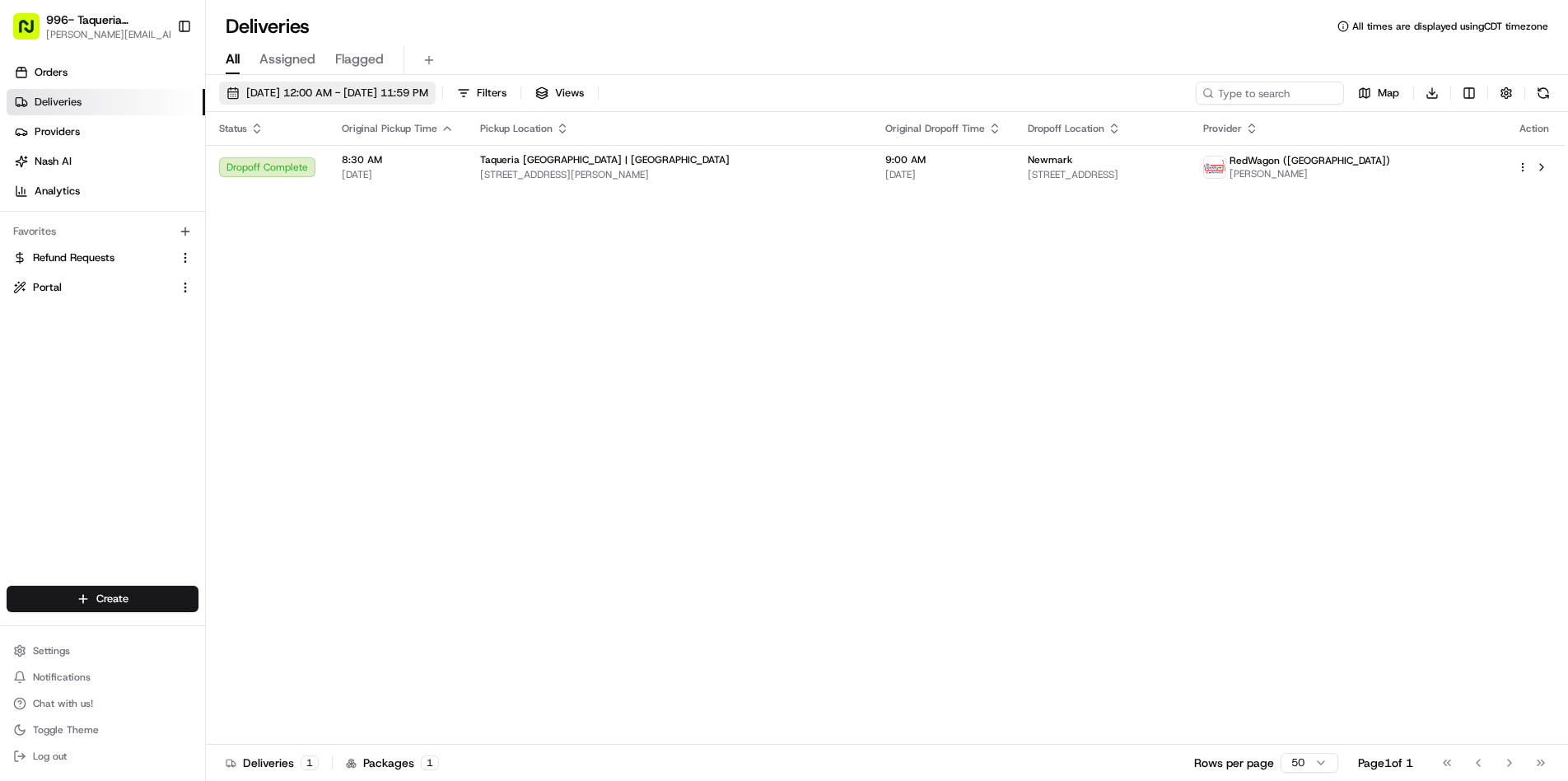
click at [429, 91] on span "[DATE] 12:00 AM - [DATE] 11:59 PM" at bounding box center [337, 93] width 182 height 15
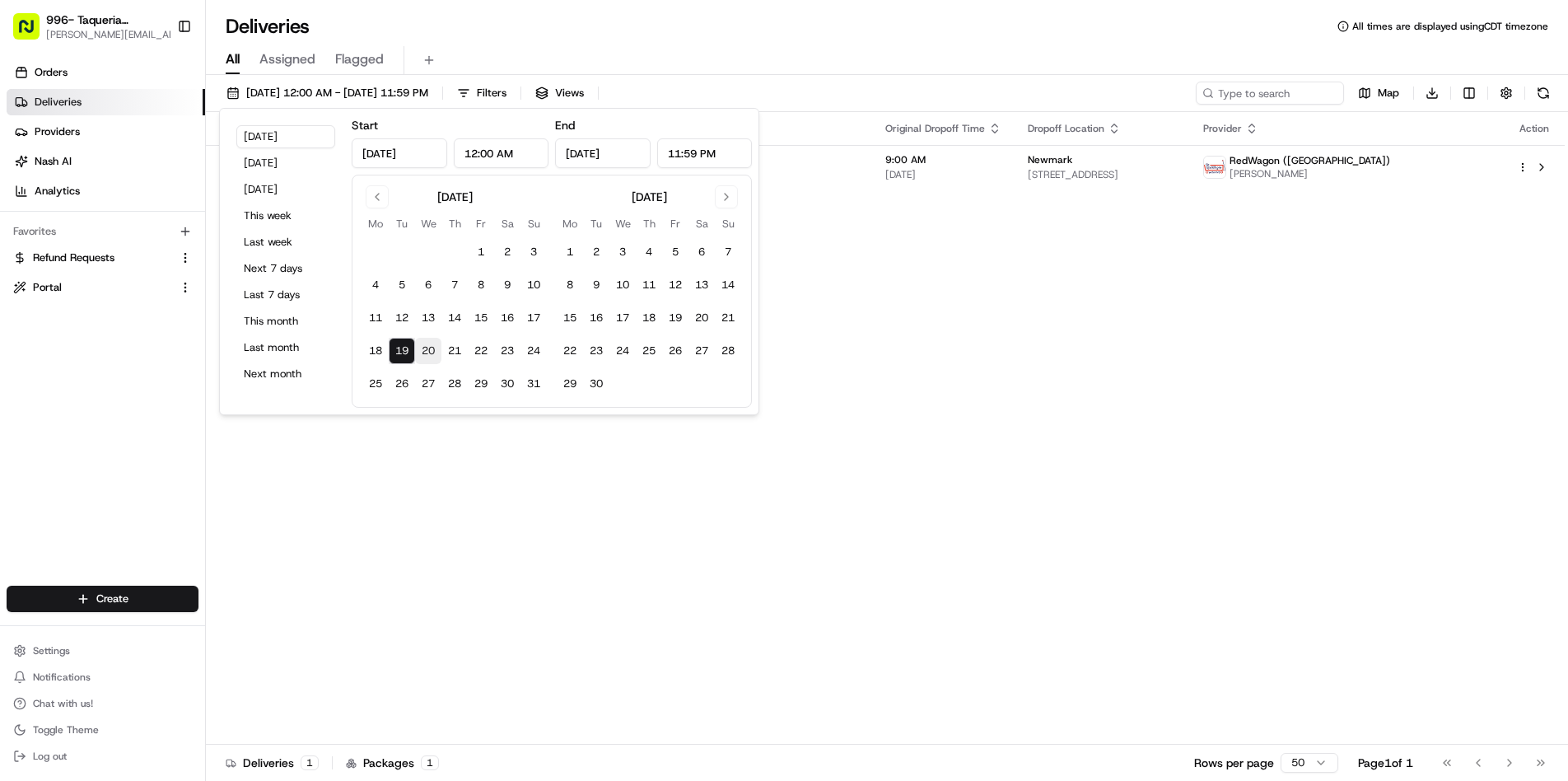
click at [426, 354] on button "20" at bounding box center [429, 351] width 26 height 26
type input "Aug 20, 2025"
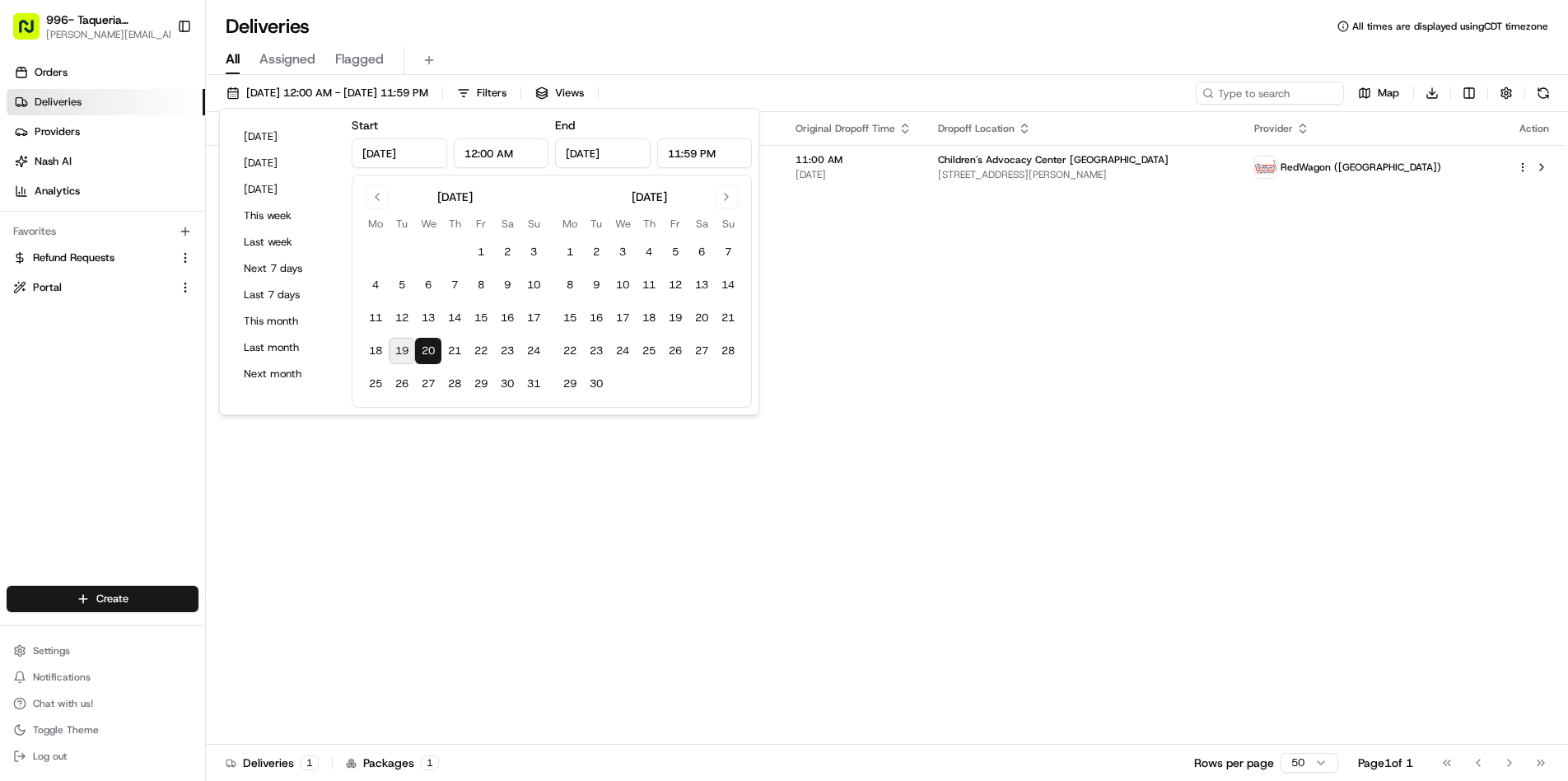
click at [755, 42] on div "All Assigned Flagged" at bounding box center [886, 58] width 1362 height 36
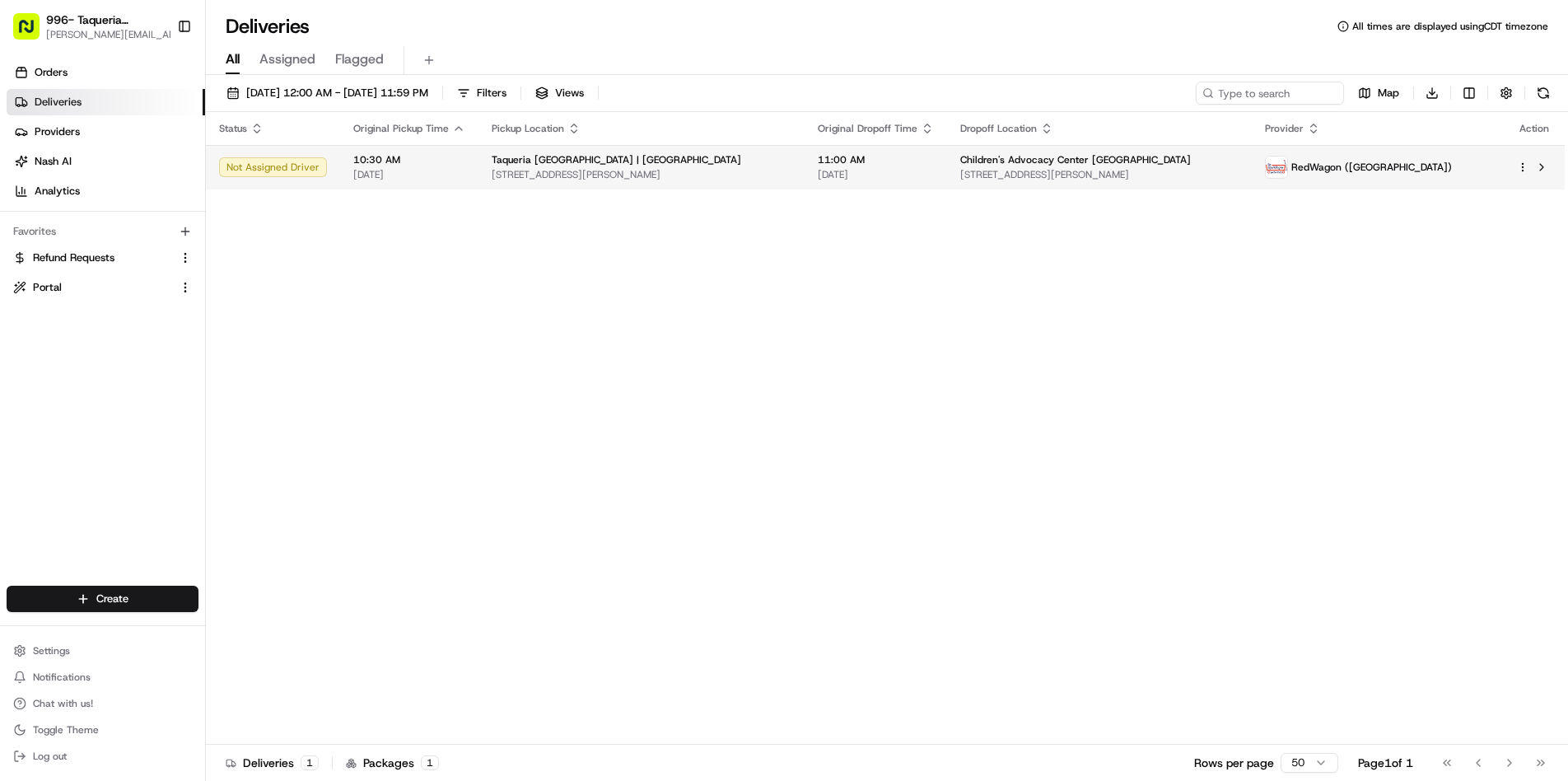
click at [642, 180] on span "1611 McKinney Ave, Dallas, TX 75202, USA" at bounding box center [642, 175] width 300 height 13
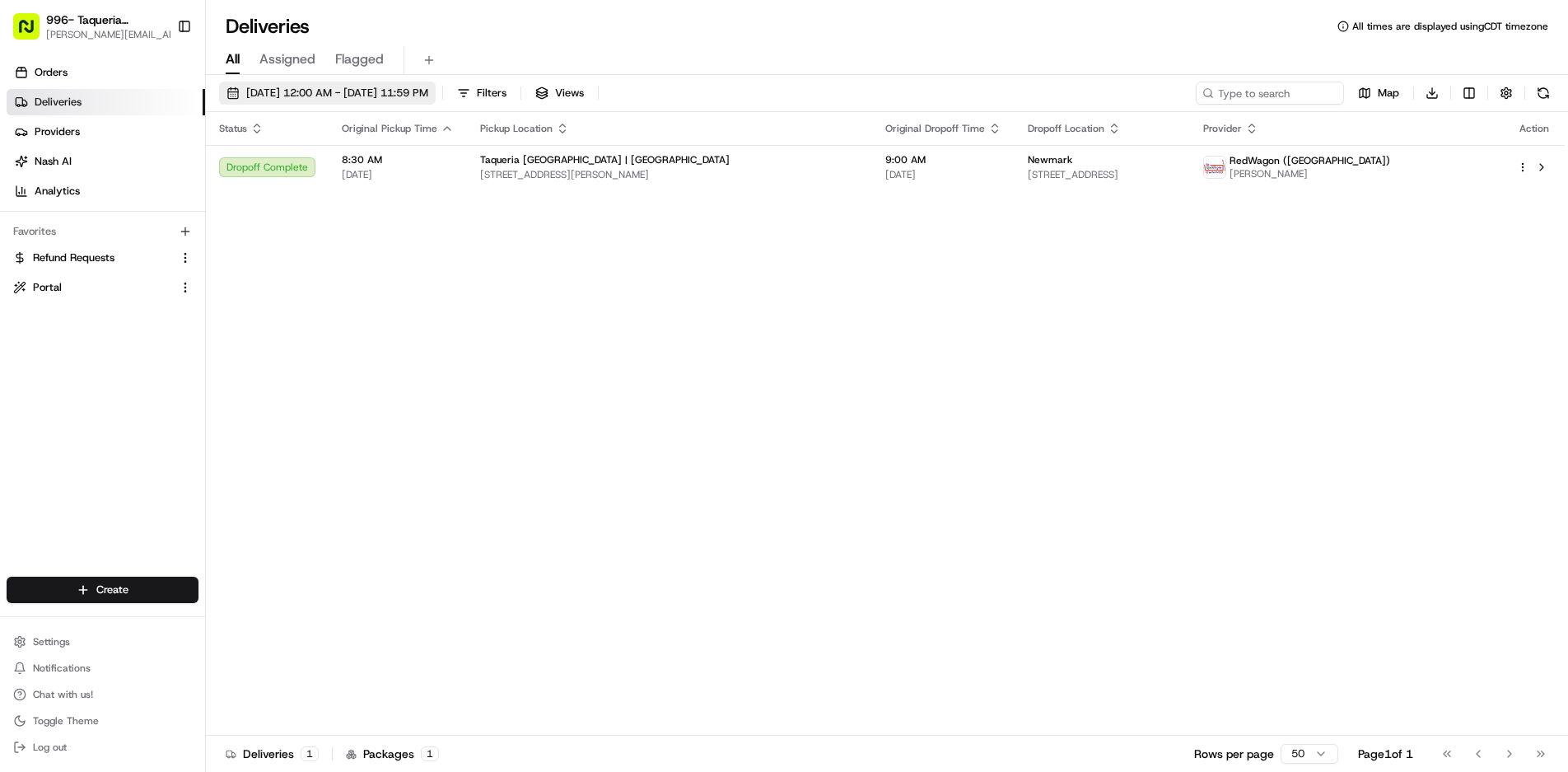
click at [295, 87] on span "08/19/2025 12:00 AM - 08/19/2025 11:59 PM" at bounding box center [337, 93] width 182 height 15
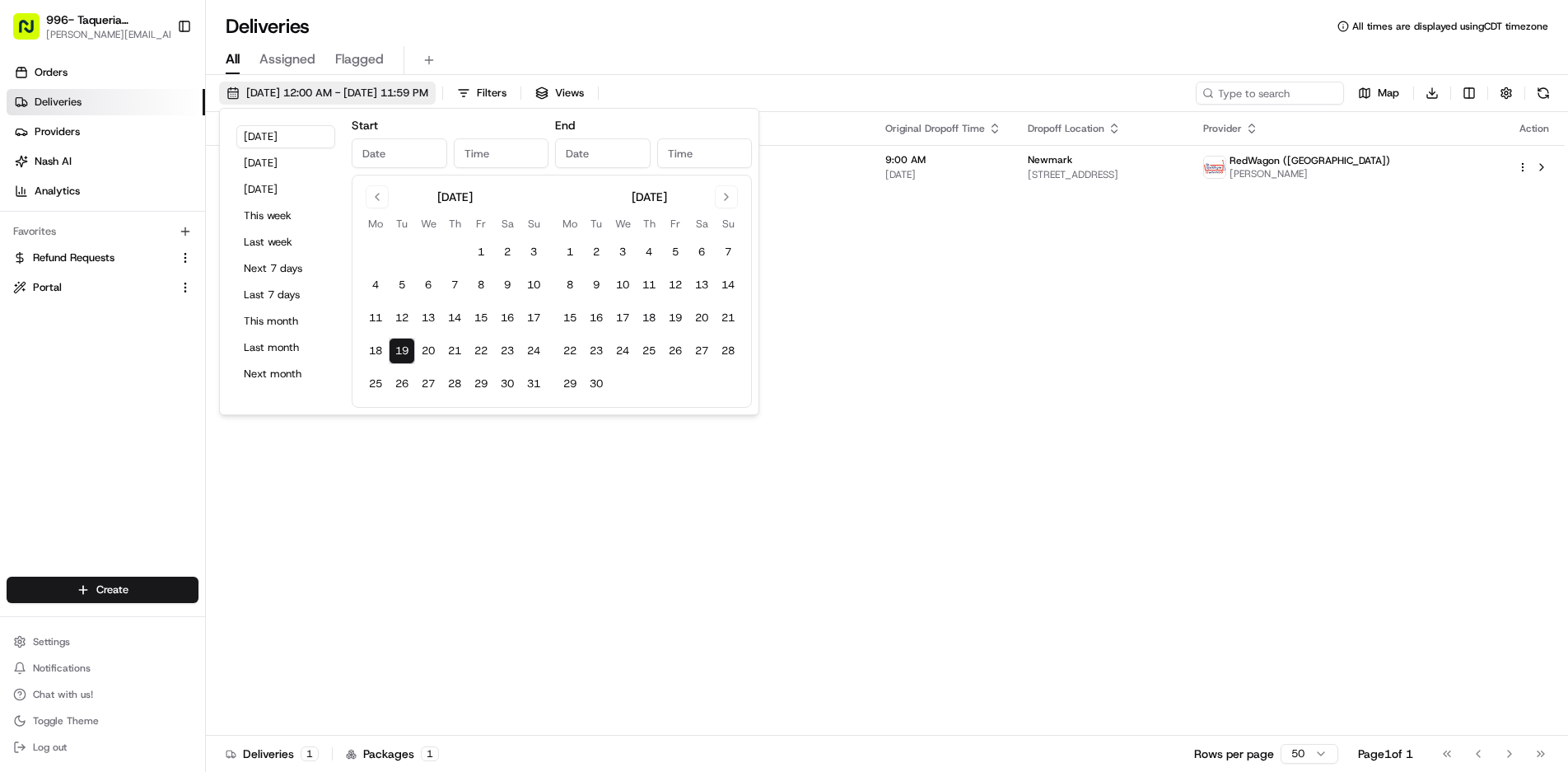
type input "Aug 19, 2025"
type input "12:00 AM"
type input "Aug 19, 2025"
type input "11:59 PM"
click at [431, 352] on button "20" at bounding box center [429, 351] width 26 height 26
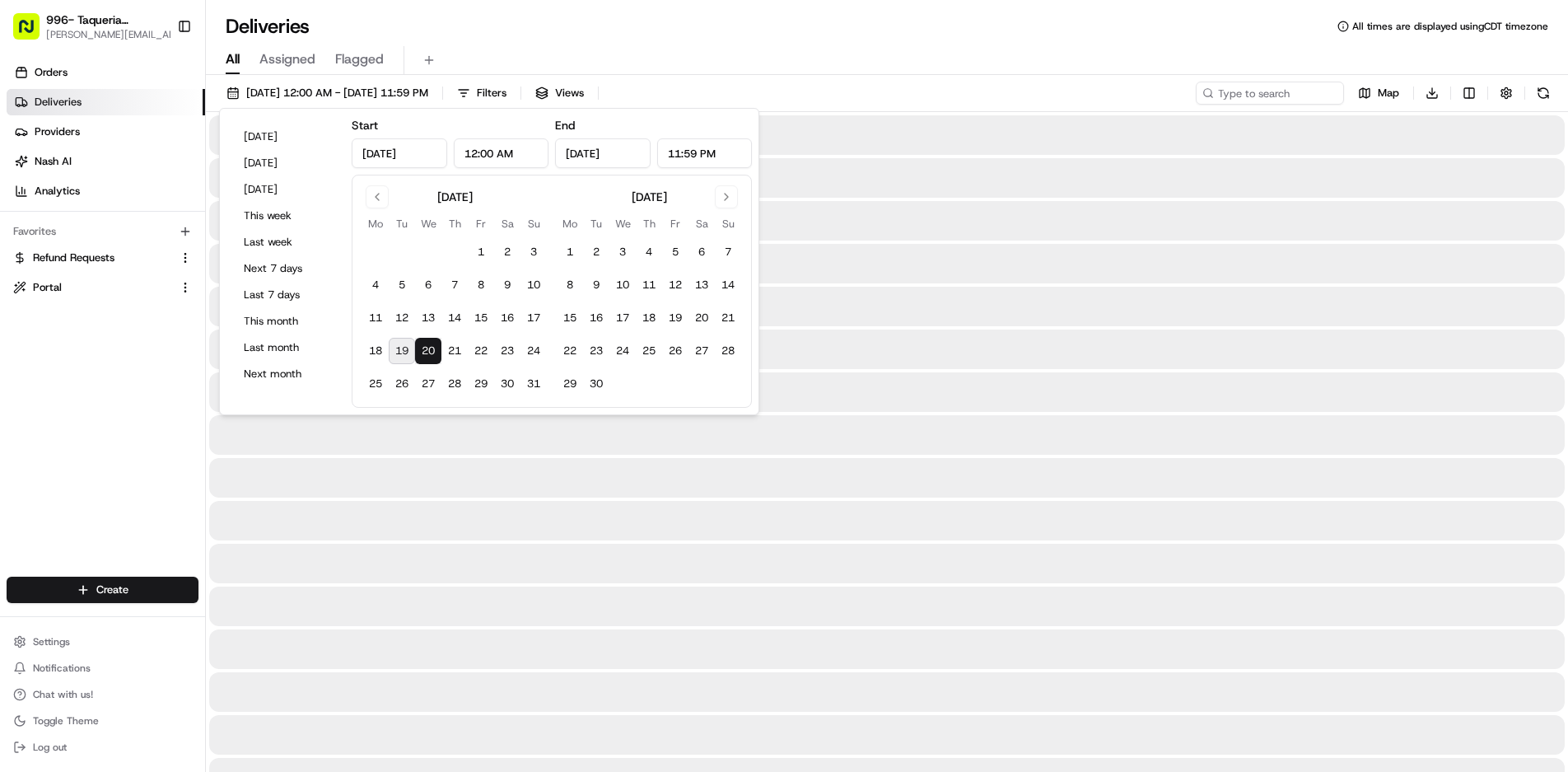
type input "Aug 20, 2025"
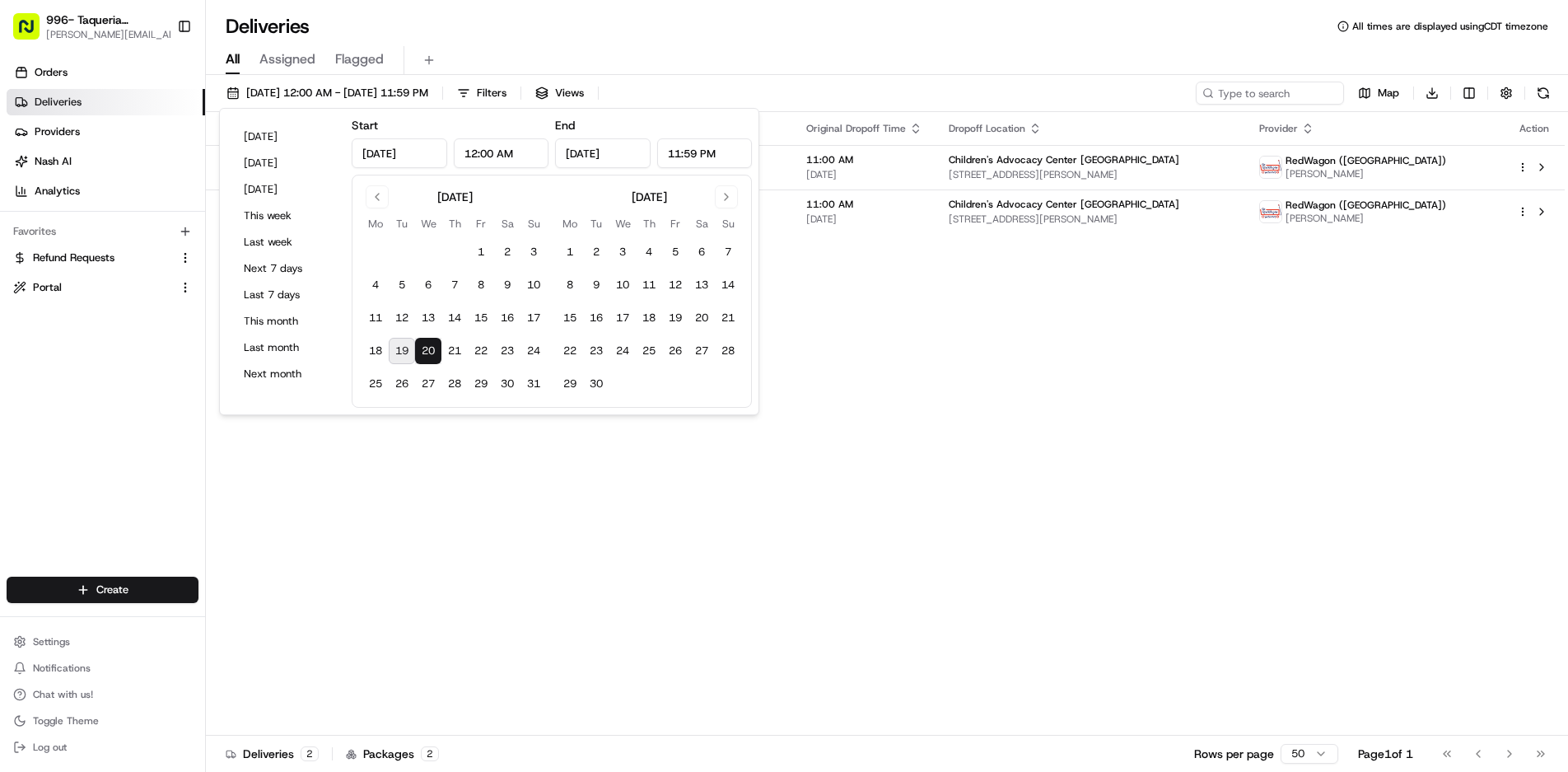
click at [870, 38] on div "Deliveries All times are displayed using CDT timezone" at bounding box center [886, 26] width 1362 height 26
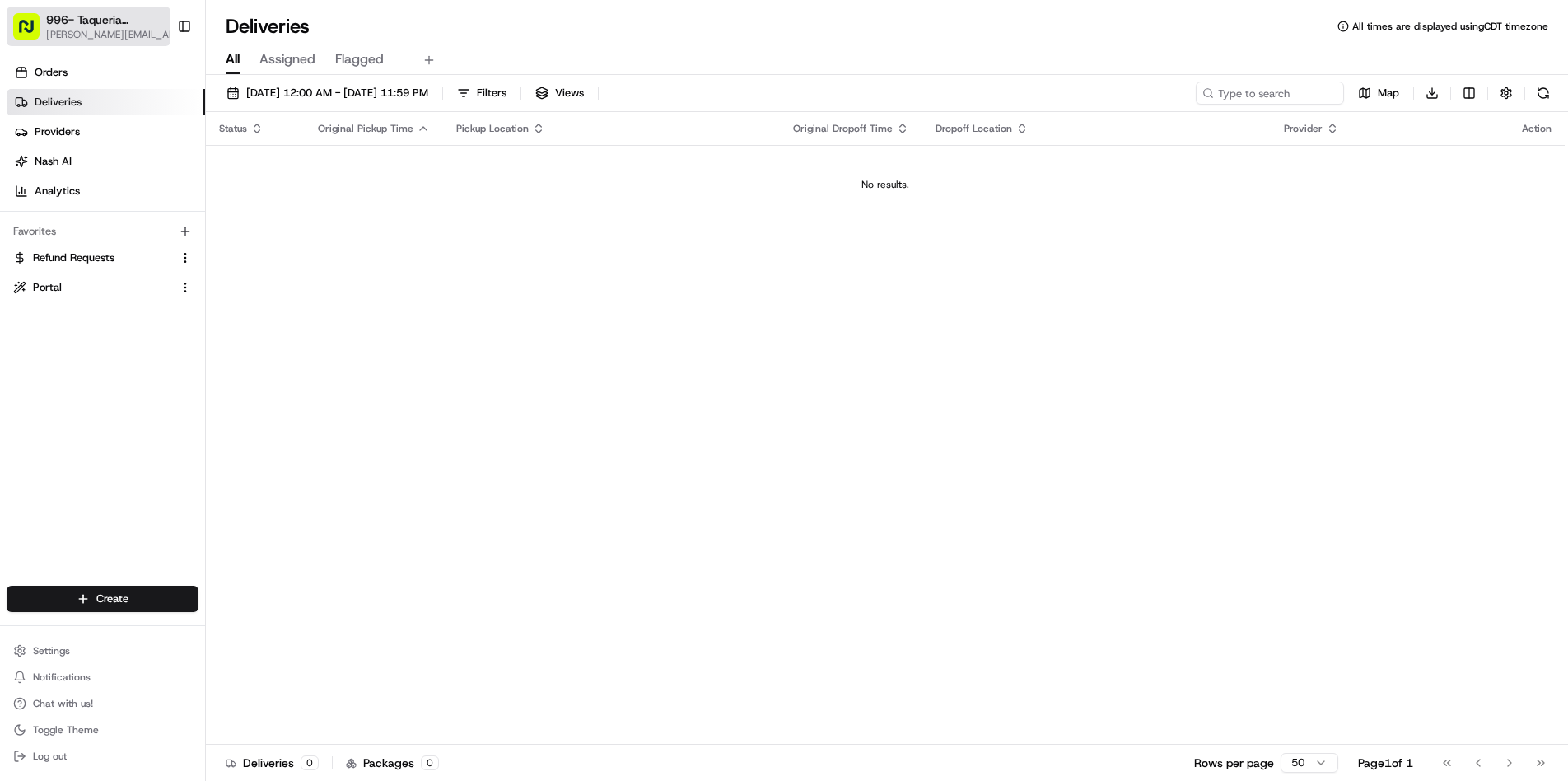
click at [128, 38] on span "[PERSON_NAME][EMAIL_ADDRESS][DOMAIN_NAME]" at bounding box center [115, 35] width 138 height 13
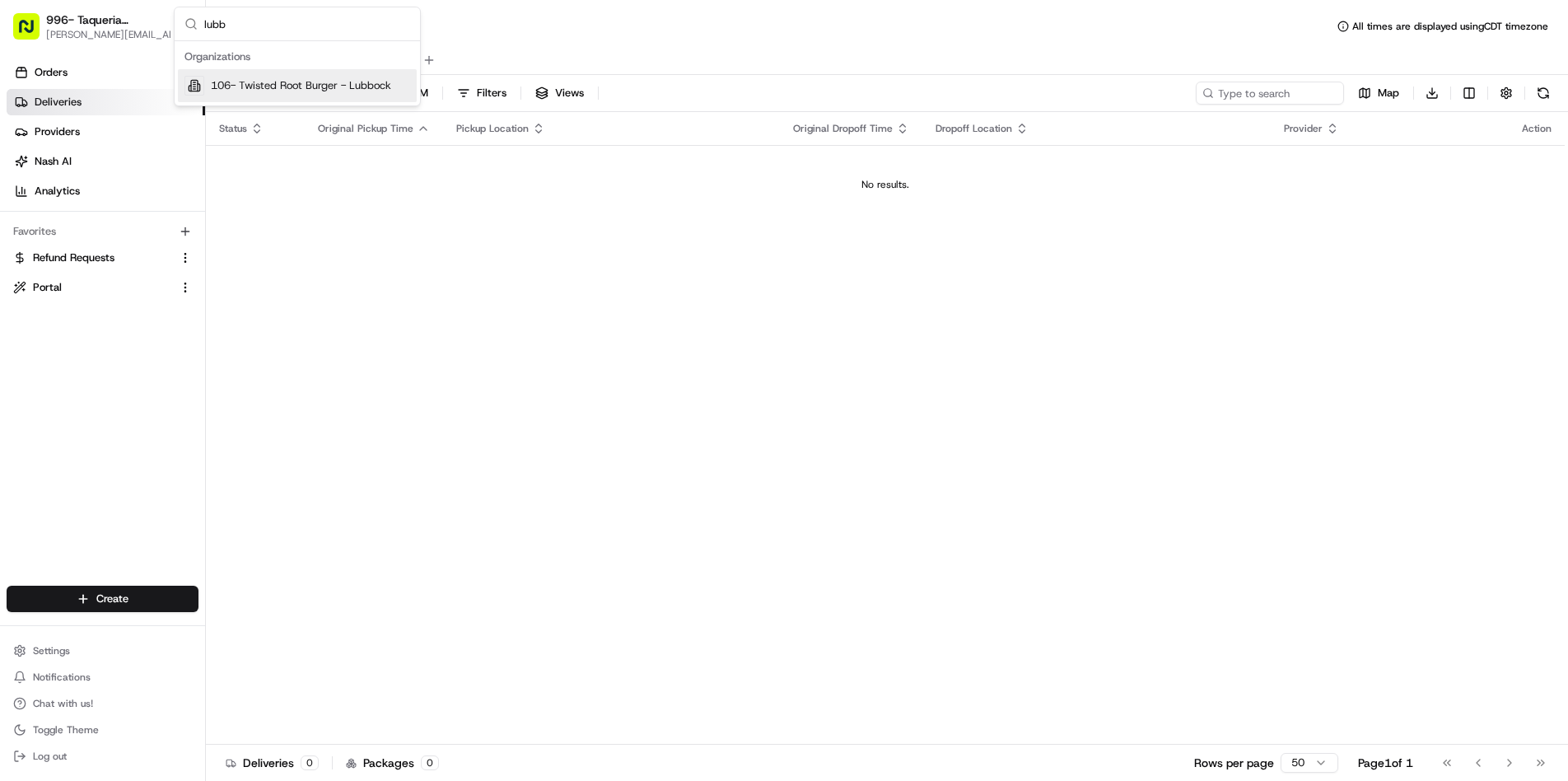
type input "lubb"
click at [285, 82] on span "106- Twisted Root Burger - Lubbock" at bounding box center [300, 86] width 180 height 15
click at [304, 100] on button "08/18/2025 12:00 AM - 08/18/2025 11:59 PM" at bounding box center [327, 93] width 216 height 23
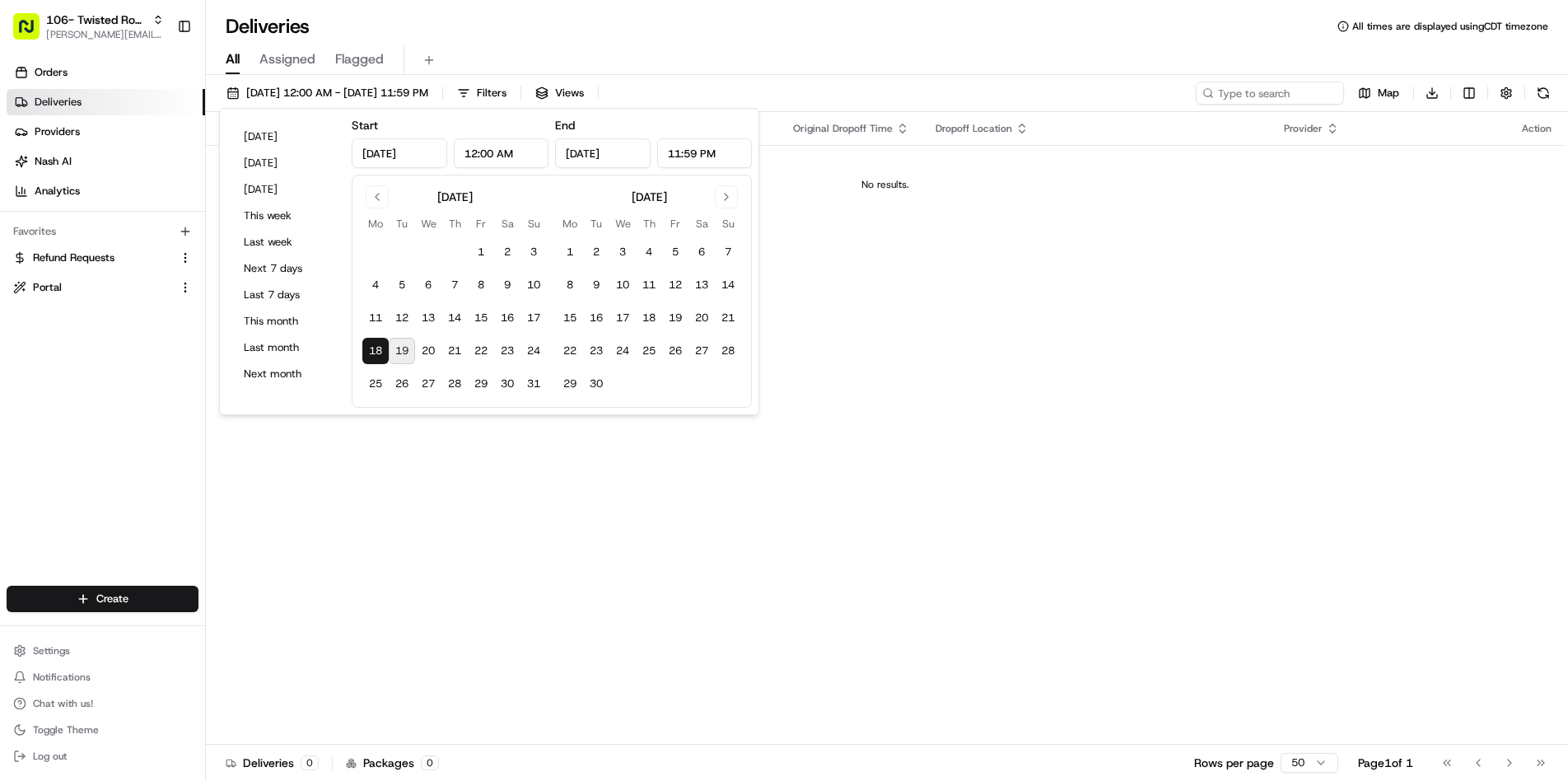
click at [401, 348] on button "19" at bounding box center [402, 351] width 26 height 26
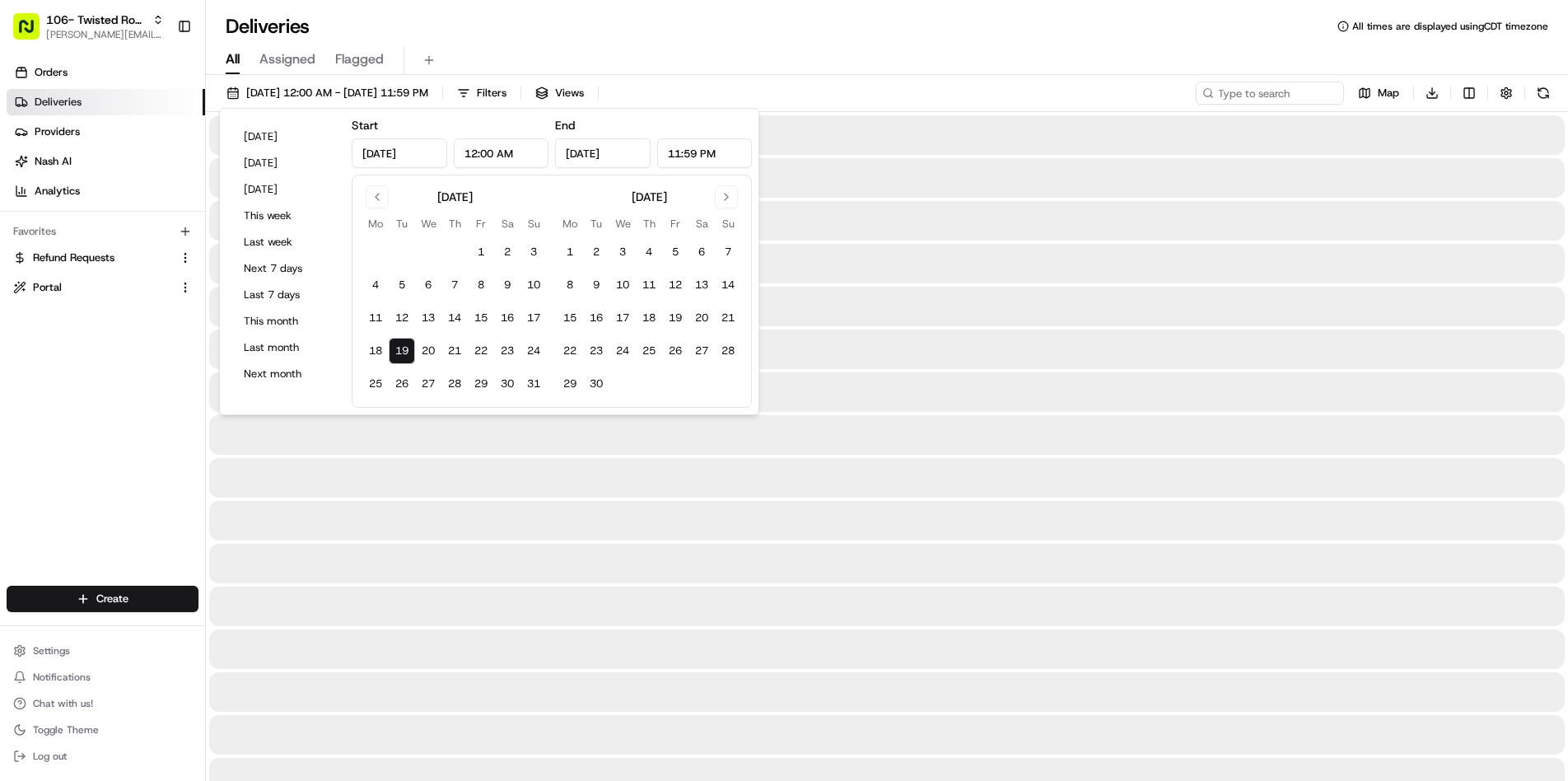
type input "Aug 19, 2025"
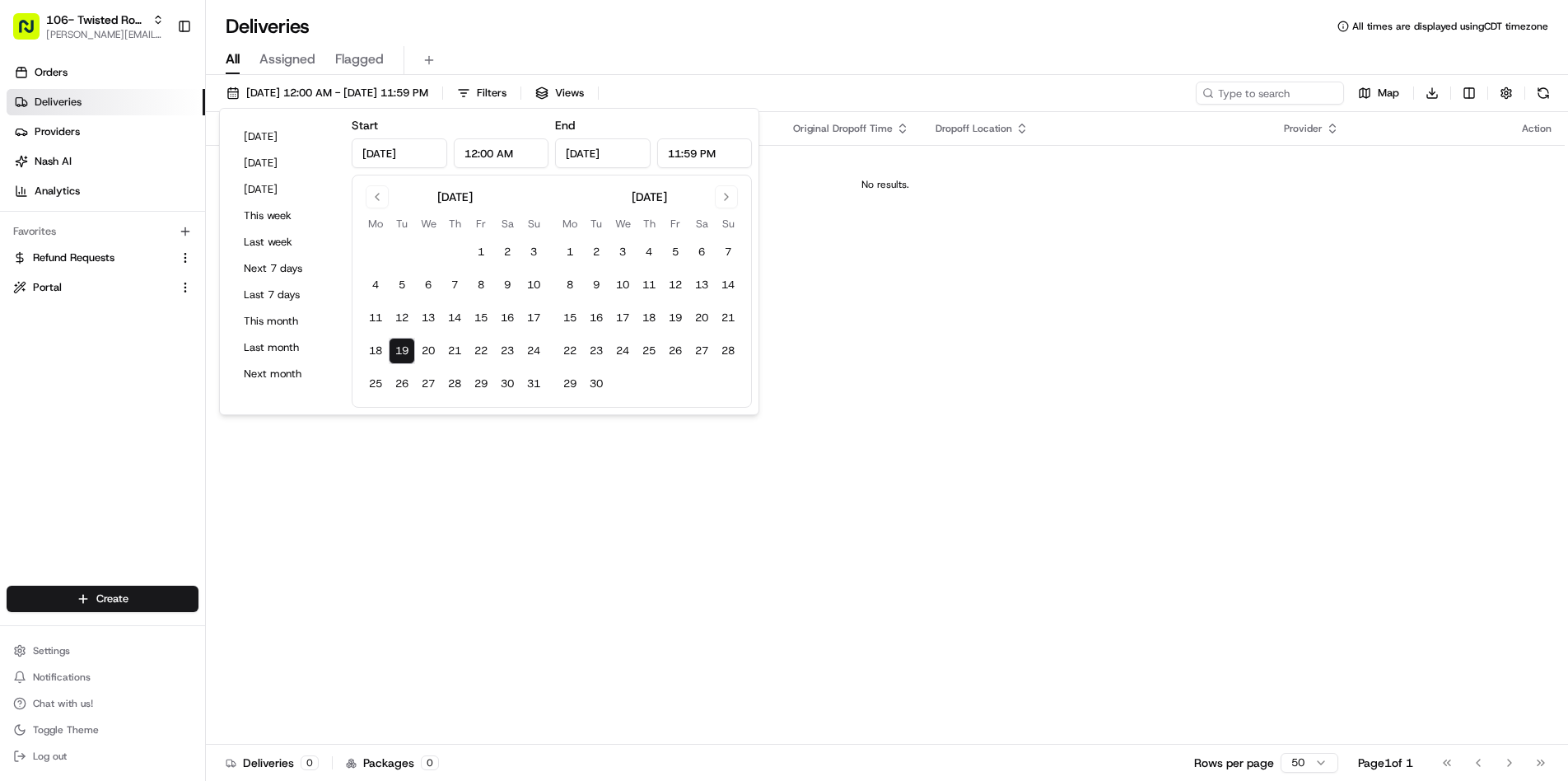
click at [720, 47] on div "All Assigned Flagged" at bounding box center [886, 60] width 1362 height 29
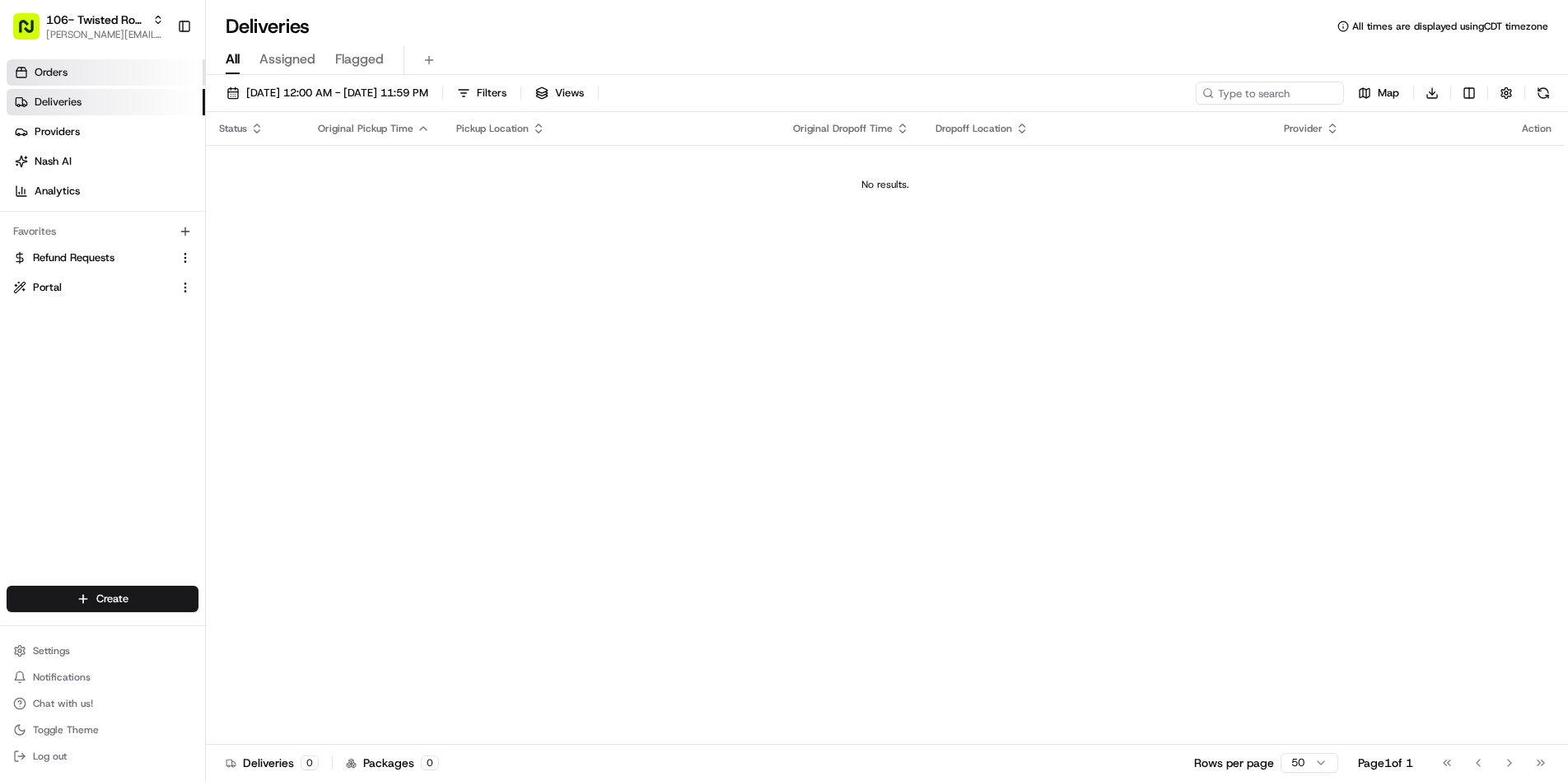
click at [78, 73] on link "Orders" at bounding box center [106, 73] width 198 height 26
